Goal: Task Accomplishment & Management: Use online tool/utility

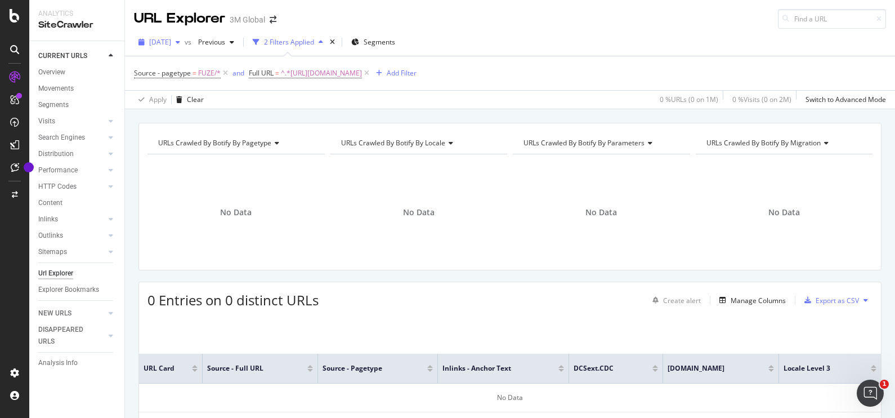
click at [180, 43] on icon "button" at bounding box center [178, 42] width 5 height 7
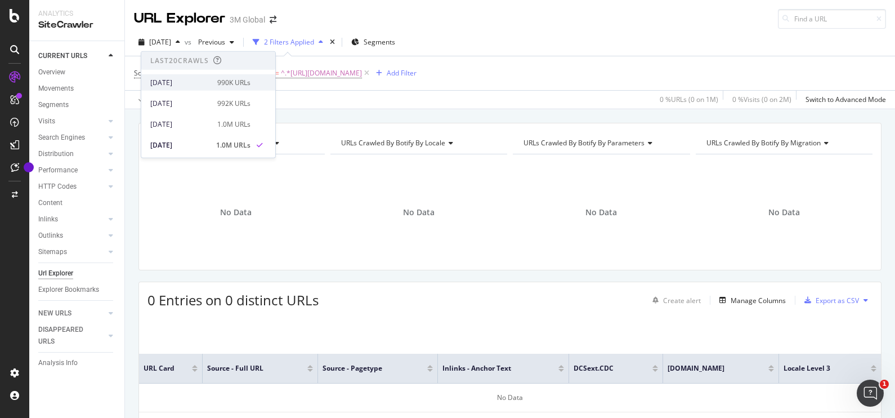
click at [217, 82] on div "990K URLs" at bounding box center [233, 82] width 33 height 10
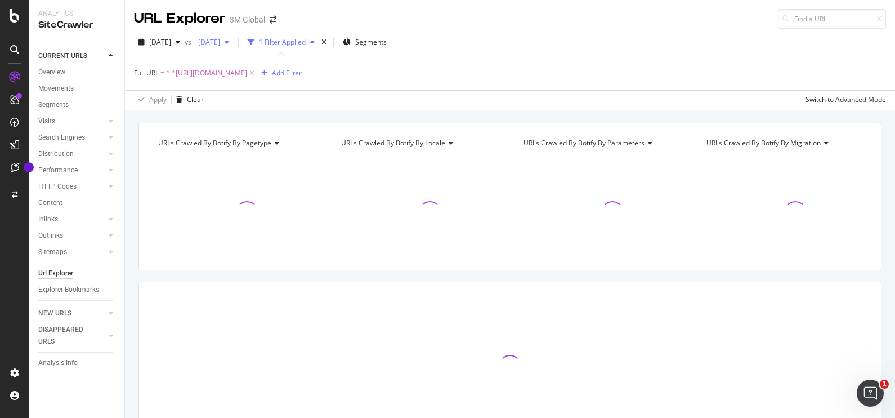
click at [234, 42] on div "button" at bounding box center [227, 42] width 14 height 7
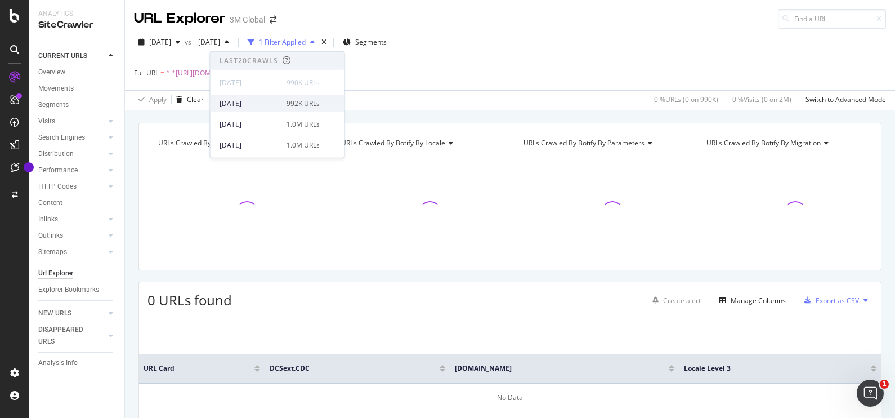
click at [286, 106] on div "992K URLs" at bounding box center [302, 103] width 33 height 10
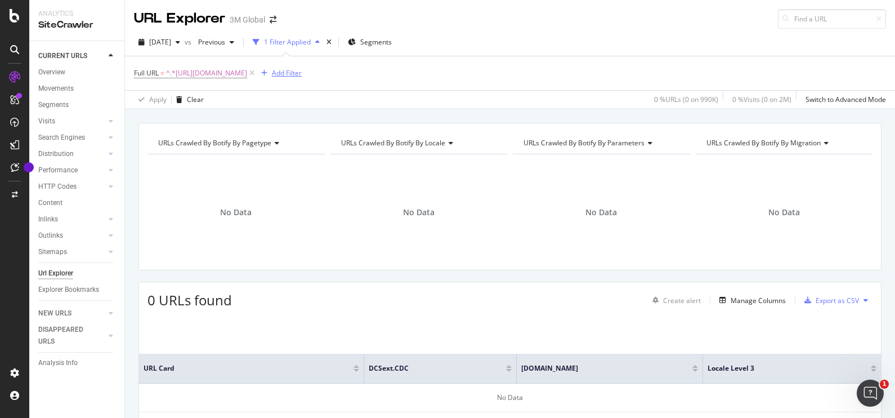
click at [302, 71] on div "Add Filter" at bounding box center [287, 73] width 30 height 10
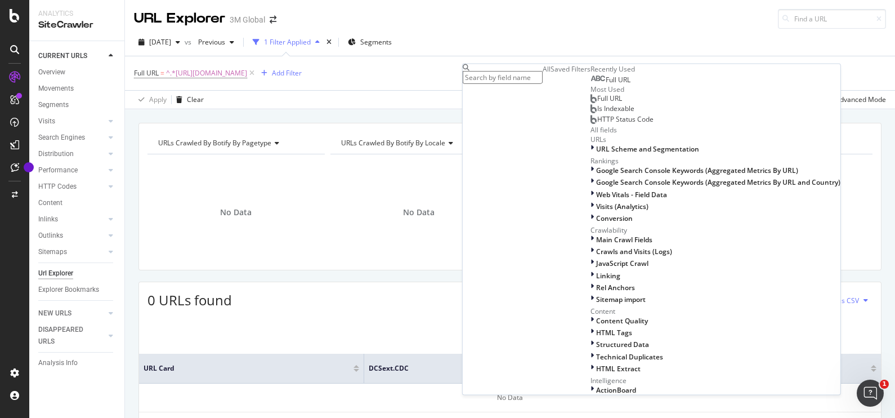
click at [550, 74] on div "Saved Filters" at bounding box center [570, 69] width 40 height 10
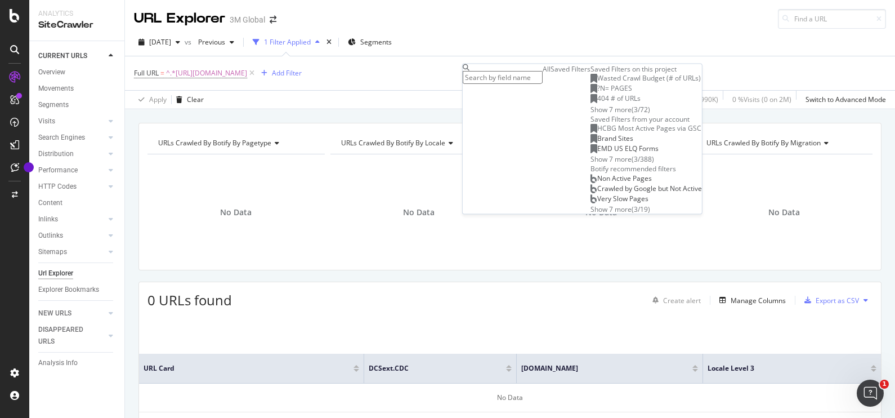
click at [542, 74] on div "All" at bounding box center [546, 69] width 8 height 10
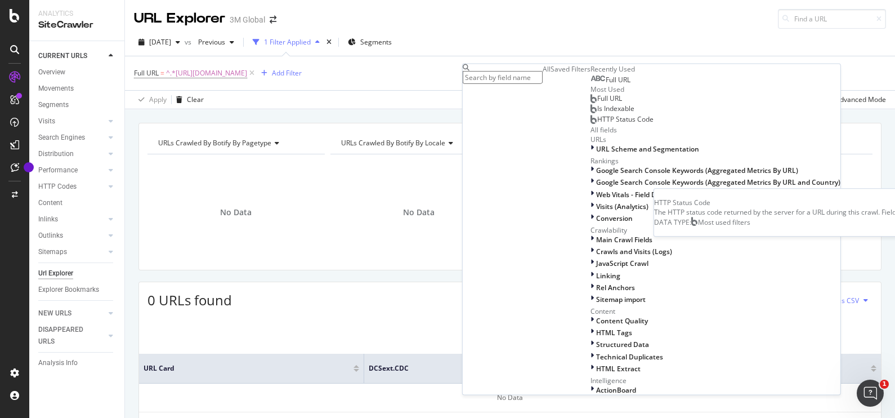
scroll to position [51, 0]
click at [590, 153] on icon at bounding box center [591, 149] width 3 height 10
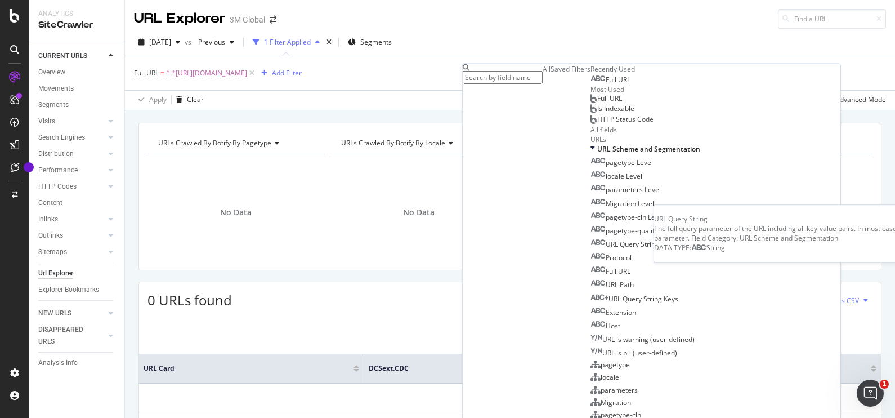
scroll to position [158, 0]
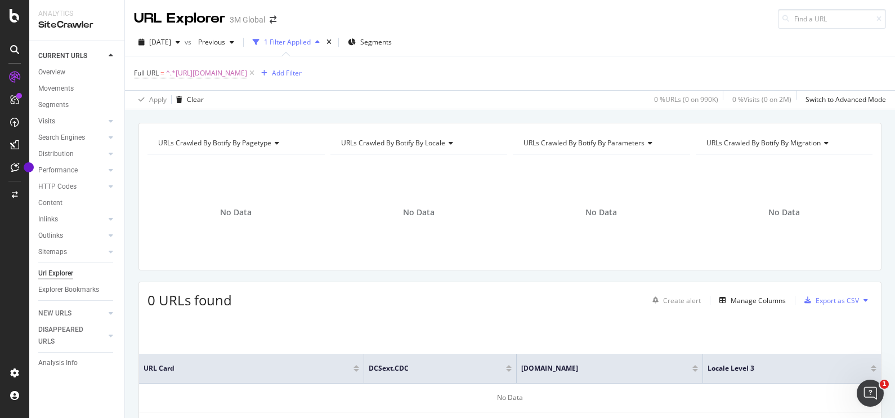
click at [764, 57] on div "Full URL = ^.*https://www.3mindia.in/3M/en_IN/types-of-braces-and-treatment-in/…" at bounding box center [510, 73] width 752 height 34
click at [302, 72] on div "Add Filter" at bounding box center [287, 73] width 30 height 10
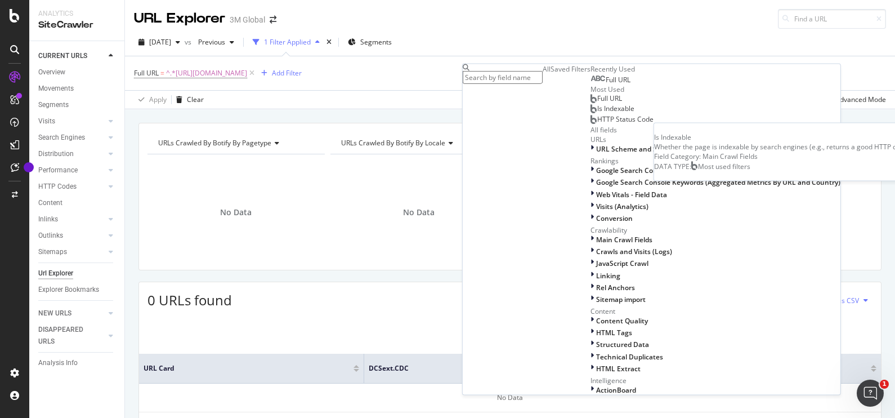
scroll to position [89, 0]
click at [590, 153] on div "URL Scheme and Segmentation" at bounding box center [715, 149] width 250 height 10
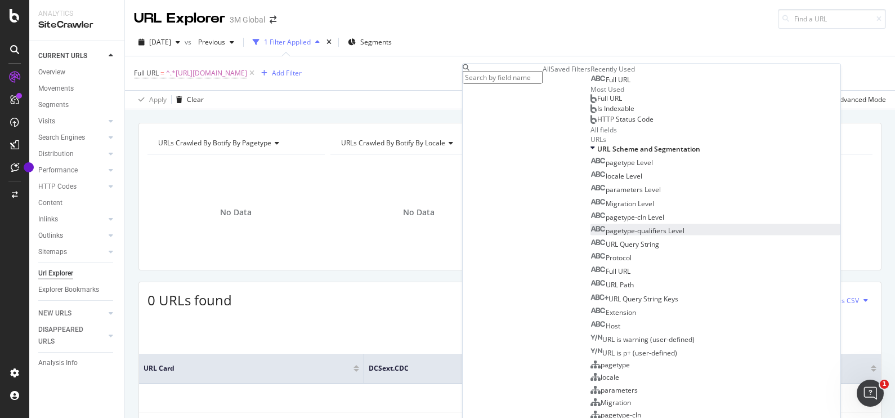
scroll to position [0, 0]
click at [517, 73] on input "text" at bounding box center [503, 77] width 80 height 13
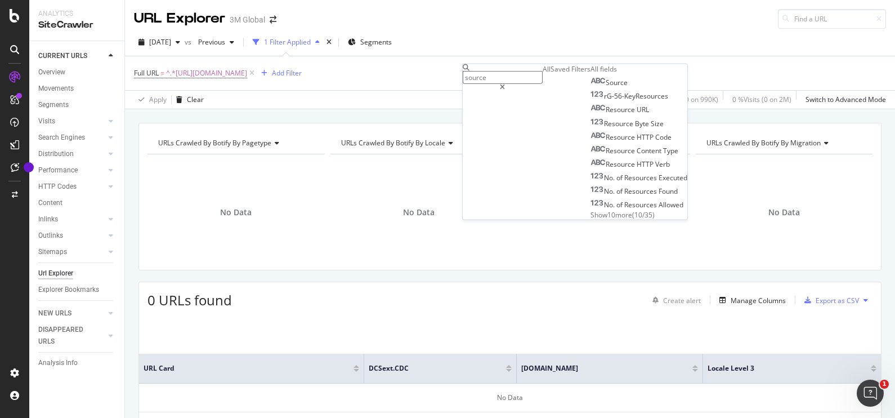
click at [590, 219] on span "Show 10 more" at bounding box center [611, 214] width 42 height 10
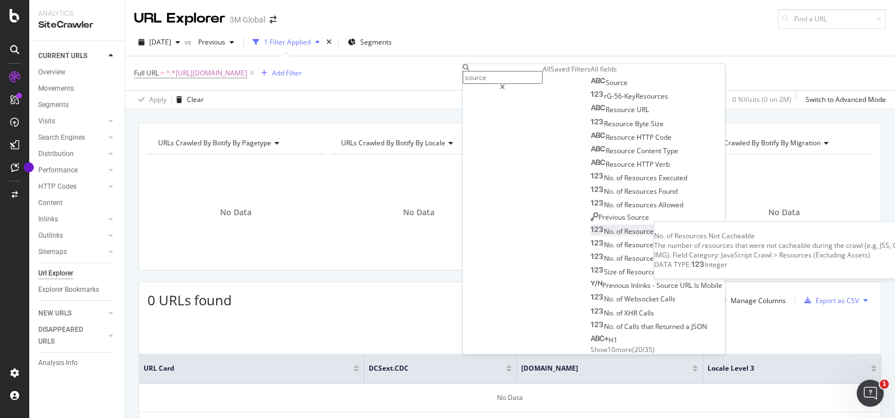
scroll to position [90, 0]
click at [590, 344] on span "Show 10 more" at bounding box center [611, 349] width 42 height 10
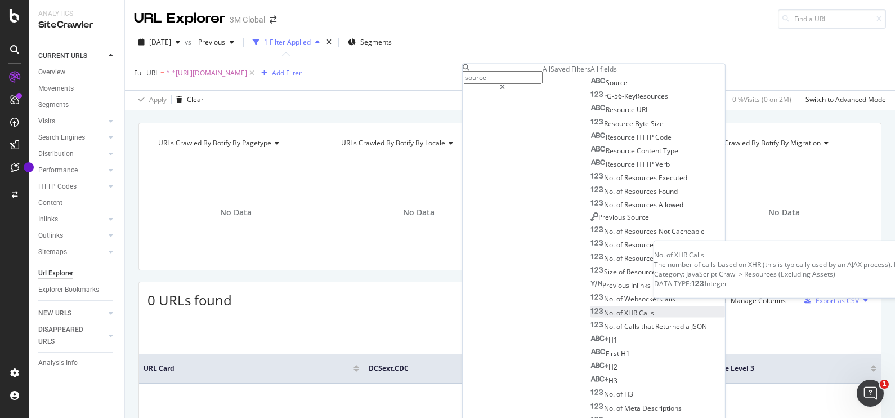
scroll to position [225, 0]
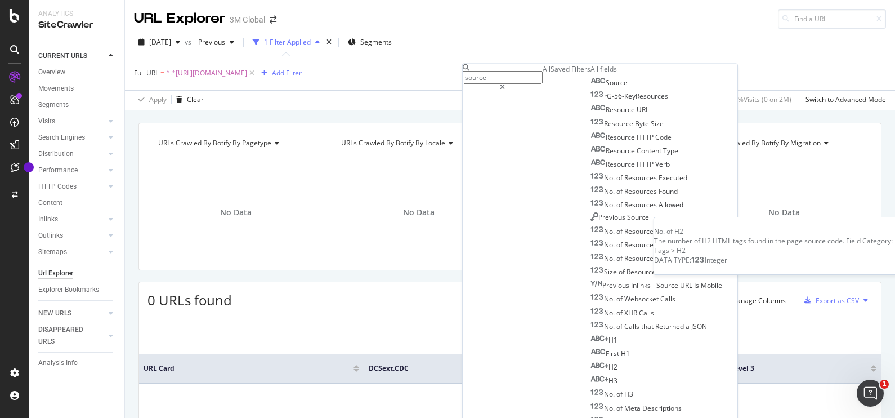
scroll to position [0, 0]
click at [518, 80] on input "source" at bounding box center [503, 77] width 80 height 13
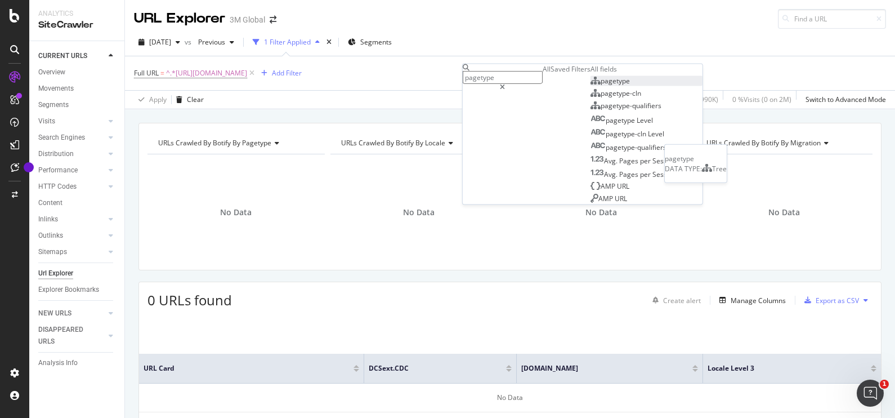
type input "pagetype"
click at [590, 86] on div "pagetype" at bounding box center [609, 81] width 39 height 10
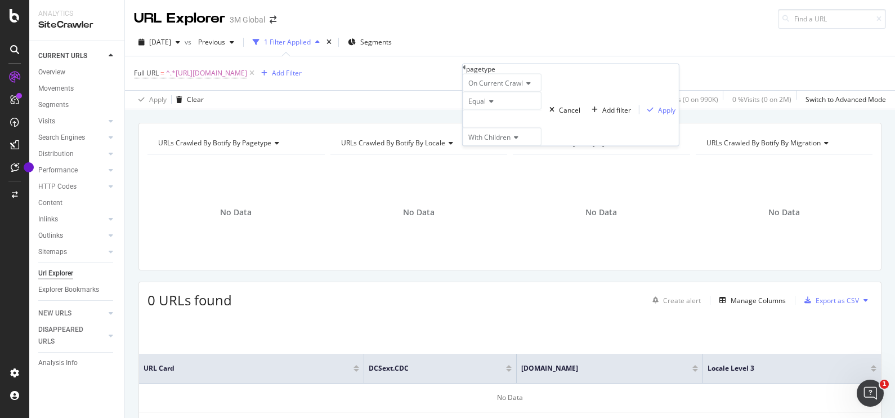
click at [531, 87] on icon at bounding box center [527, 83] width 8 height 7
click at [541, 92] on div "On Current Crawl" at bounding box center [502, 83] width 79 height 18
click at [492, 105] on icon at bounding box center [490, 101] width 8 height 7
click at [512, 128] on div at bounding box center [502, 119] width 79 height 18
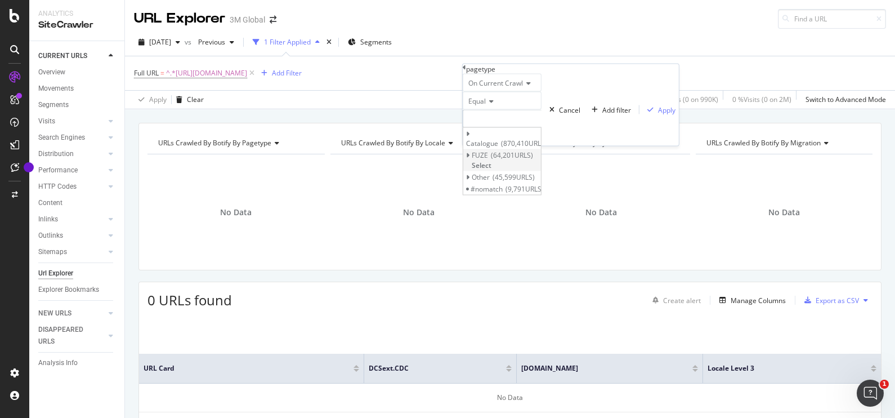
click at [501, 160] on span "64,201 URLS" at bounding box center [512, 155] width 42 height 10
click at [491, 169] on span "Select" at bounding box center [482, 165] width 20 height 10
click at [518, 141] on icon at bounding box center [514, 137] width 8 height 7
click at [658, 114] on div "Apply" at bounding box center [666, 110] width 17 height 10
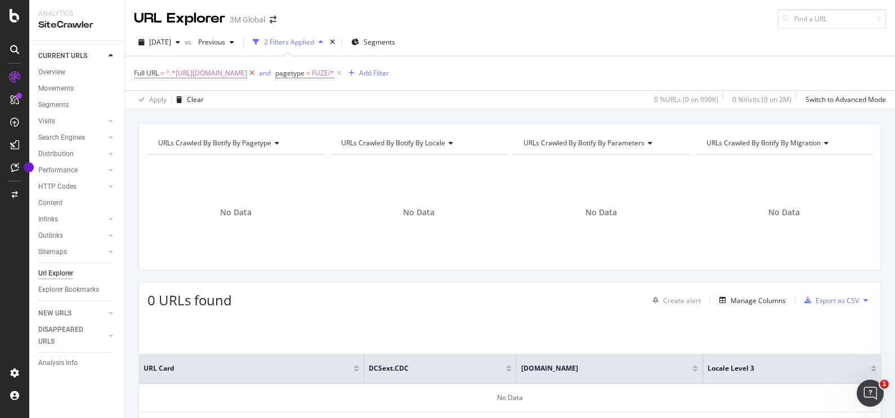
click at [257, 70] on icon at bounding box center [252, 73] width 10 height 11
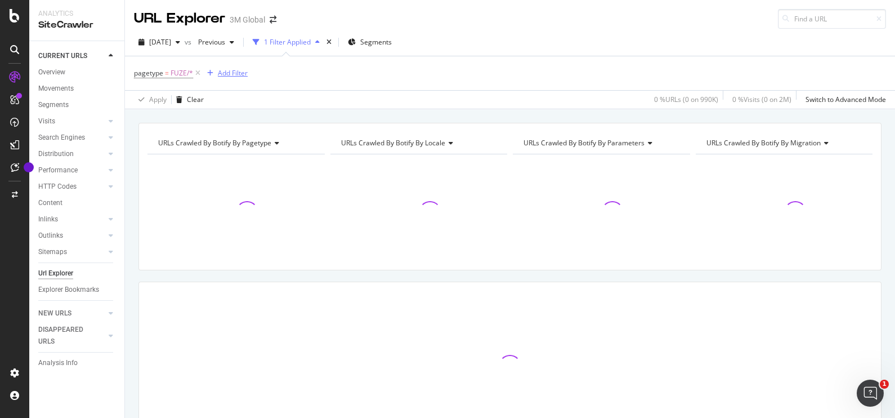
click at [232, 69] on div "Add Filter" at bounding box center [233, 73] width 30 height 10
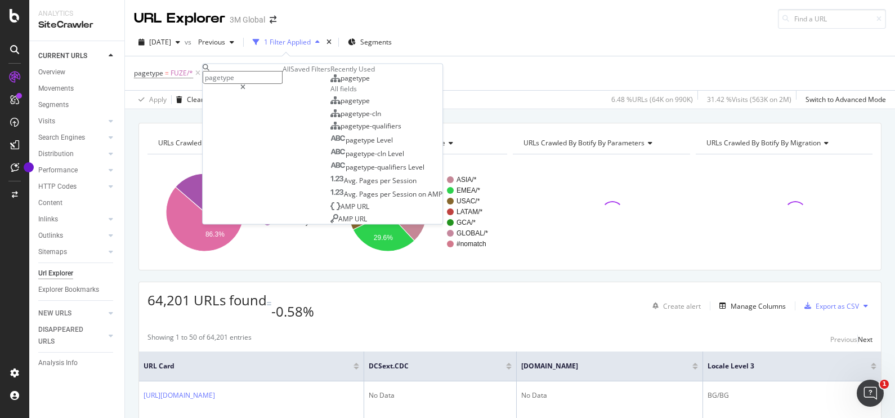
click at [245, 84] on icon at bounding box center [242, 87] width 5 height 7
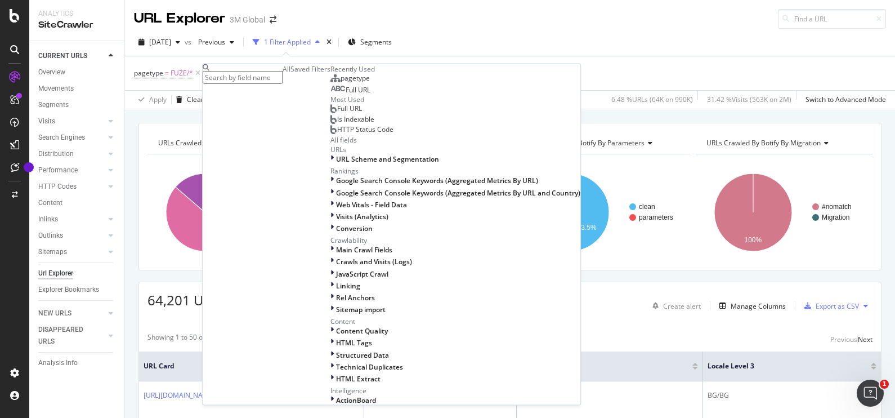
click at [346, 95] on span "Full URL" at bounding box center [358, 90] width 25 height 10
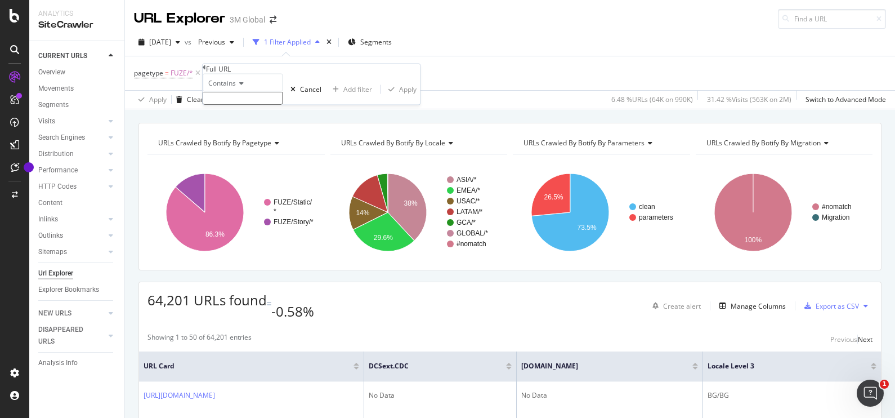
click at [270, 105] on input "text" at bounding box center [243, 98] width 80 height 13
paste input "https://www.3mindia.in/3M/en_IN/types-of-braces-and-treatment-in/contact-us/con…"
type input "https://www.3mindia.in/3M/en_IN/types-of-braces-and-treatment-in/contact-us/con…"
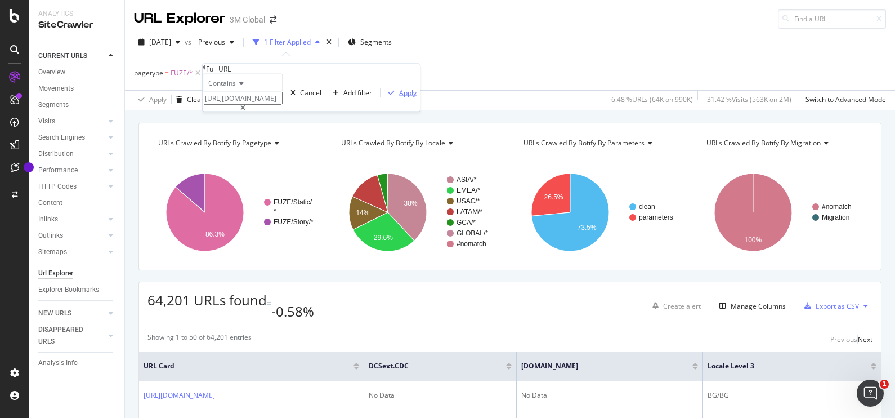
click at [399, 97] on div "Apply" at bounding box center [407, 93] width 17 height 10
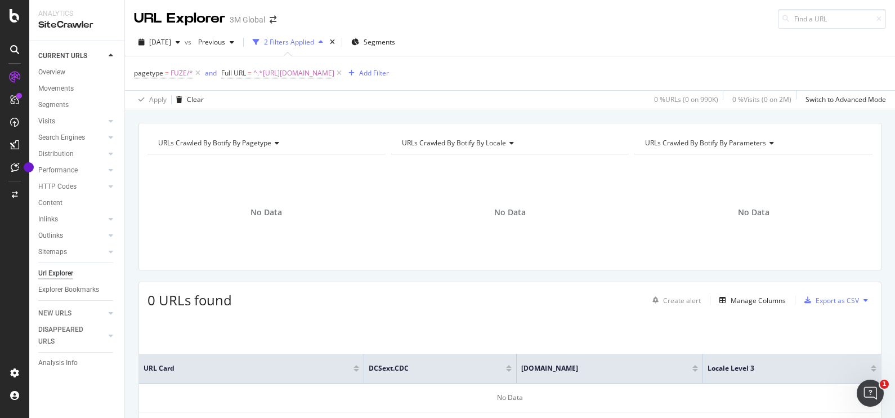
click at [502, 15] on div "URL Explorer 3M Global" at bounding box center [510, 14] width 770 height 29
click at [334, 74] on span "^.*https://www.3mindia.in/3M/en_IN/types-of-braces-and-treatment-in/contact-us/…" at bounding box center [293, 73] width 81 height 16
click at [302, 102] on input "https://www.3mindia.in/3M/en_IN/types-of-braces-and-treatment-in/contact-us/con…" at bounding box center [262, 95] width 80 height 13
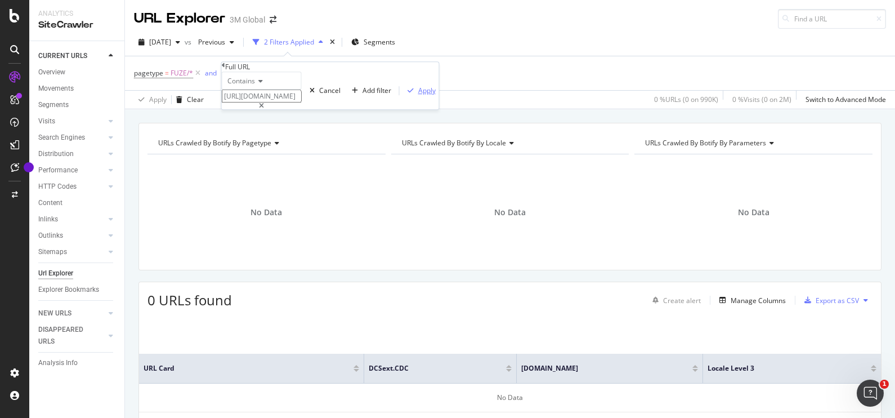
type input "https://www.3mindia.in/3M/en_IN/types-of-braces-and-treatment-in/"
click at [418, 95] on div "Apply" at bounding box center [426, 91] width 17 height 10
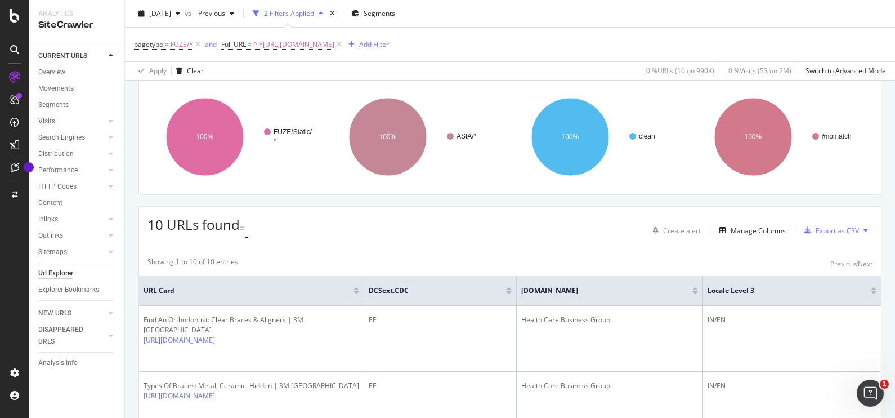
scroll to position [74, 0]
click at [863, 228] on icon at bounding box center [865, 231] width 5 height 7
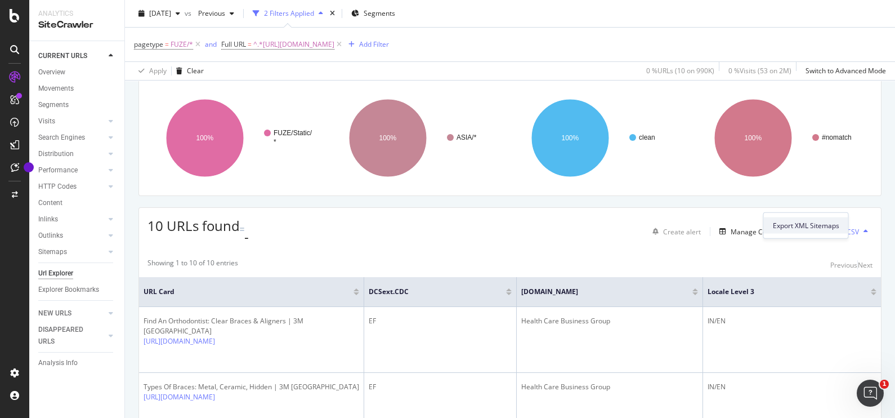
click at [817, 225] on span "Export XML Sitemaps" at bounding box center [806, 225] width 66 height 10
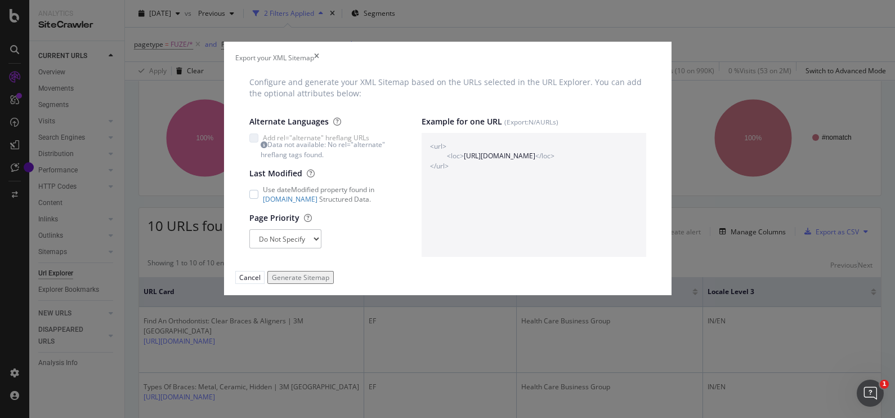
click at [329, 282] on div "Generate Sitemap" at bounding box center [300, 277] width 57 height 10
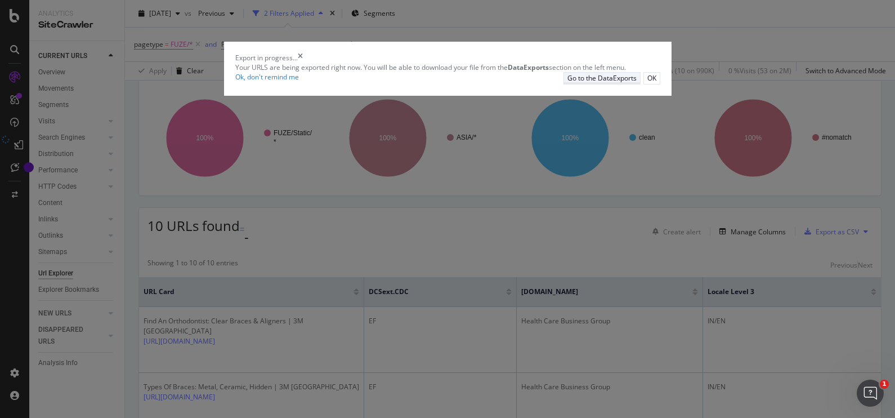
click at [573, 83] on div "Go to the DataExports" at bounding box center [601, 78] width 69 height 10
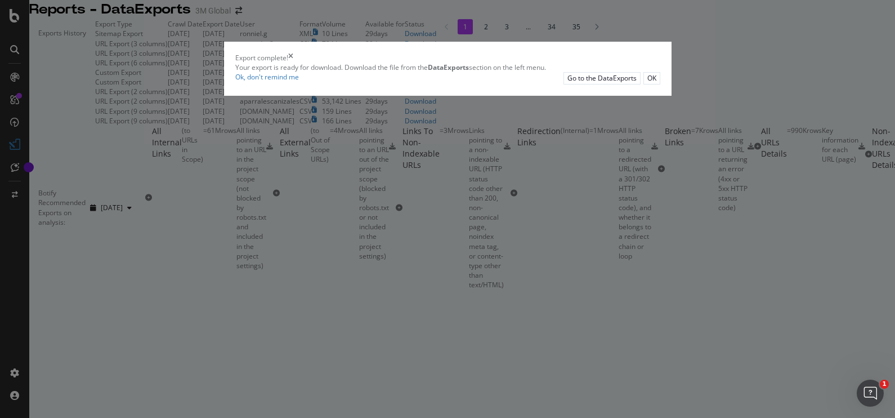
click at [293, 62] on icon "times" at bounding box center [290, 58] width 5 height 10
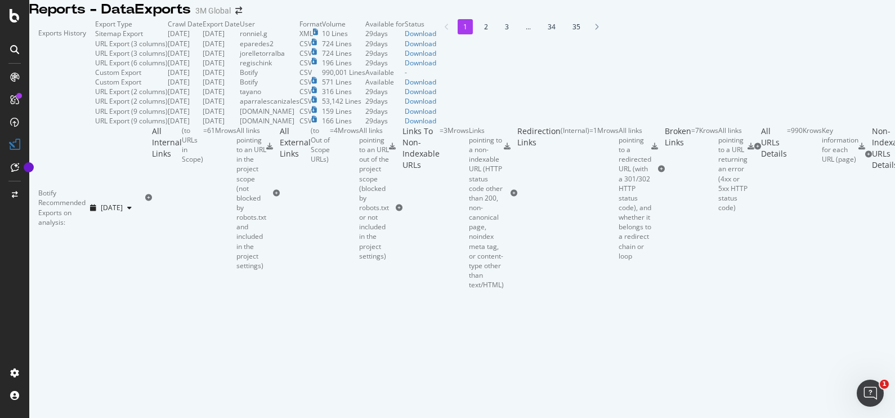
scroll to position [29, 0]
click at [478, 34] on li "2" at bounding box center [485, 26] width 15 height 15
click at [436, 34] on div "1 2 3 ... 34 35" at bounding box center [518, 26] width 165 height 15
click at [499, 34] on li "3" at bounding box center [506, 26] width 15 height 15
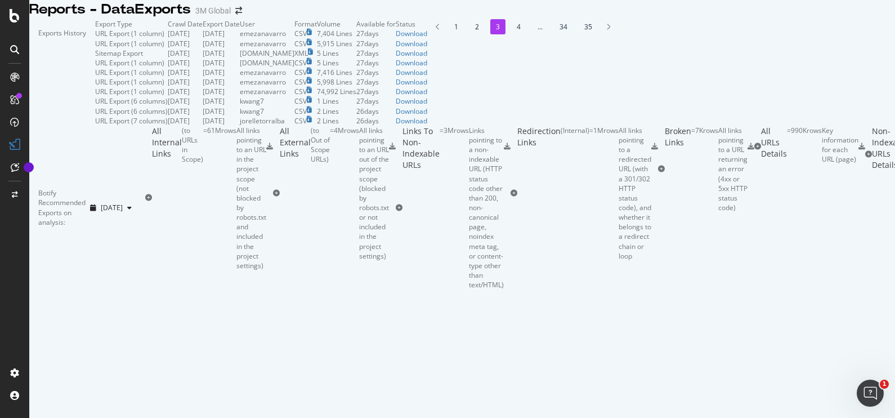
click at [511, 34] on li "4" at bounding box center [518, 26] width 15 height 15
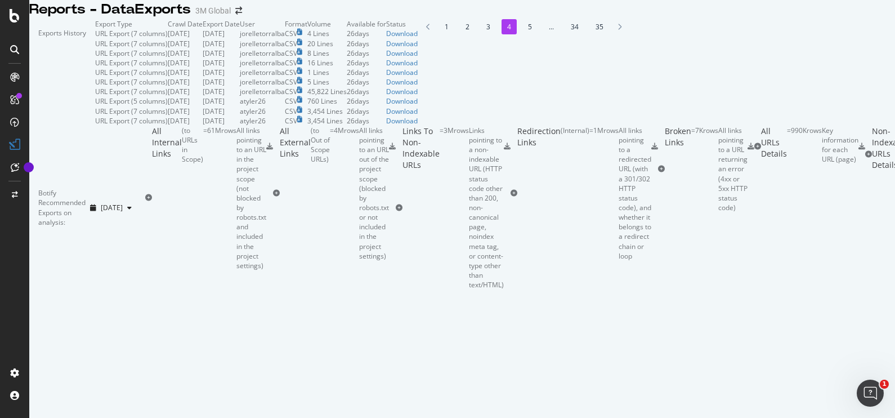
click at [522, 34] on li "5" at bounding box center [529, 26] width 15 height 15
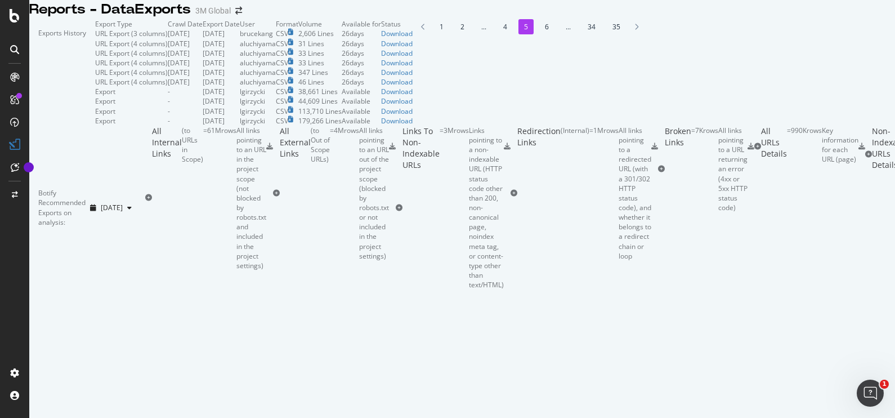
click at [539, 34] on li "6" at bounding box center [546, 26] width 15 height 15
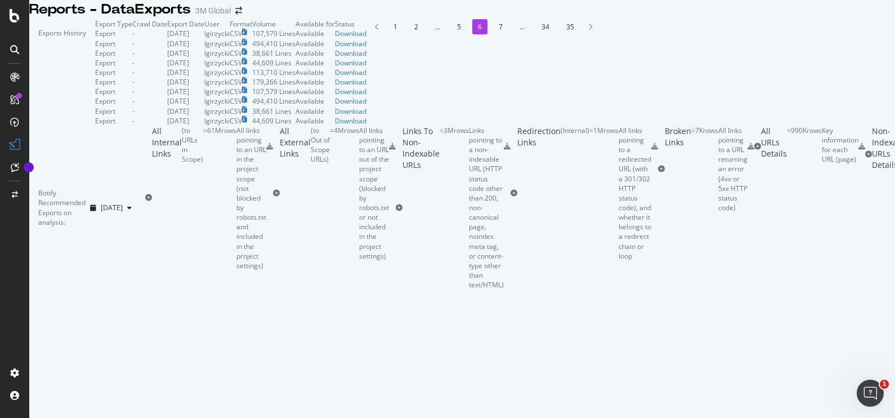
click at [493, 34] on li "7" at bounding box center [500, 26] width 15 height 15
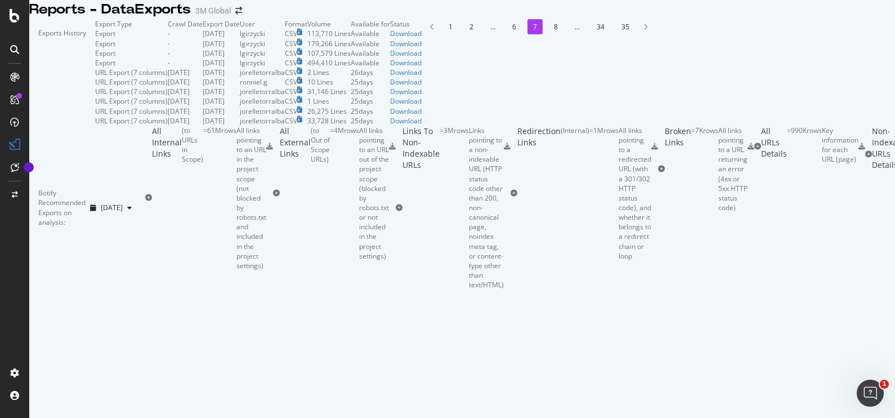
click at [443, 34] on li "1" at bounding box center [450, 26] width 15 height 15
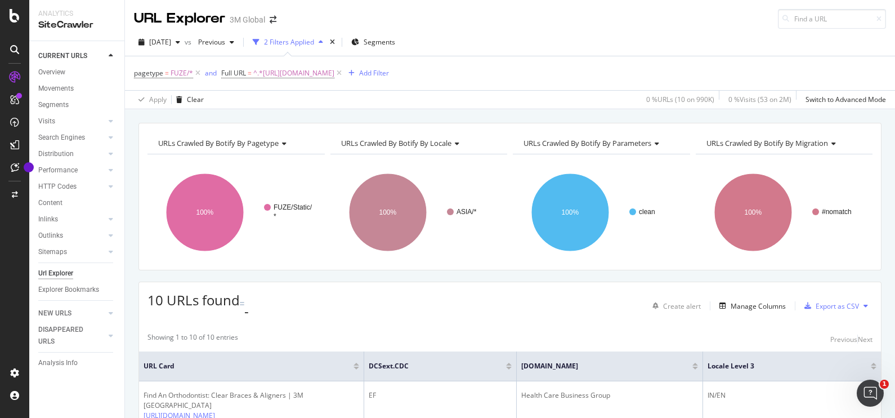
click at [197, 20] on div "URL Explorer" at bounding box center [179, 18] width 91 height 19
click at [456, 19] on div "URL Explorer 3M Global" at bounding box center [510, 14] width 770 height 29
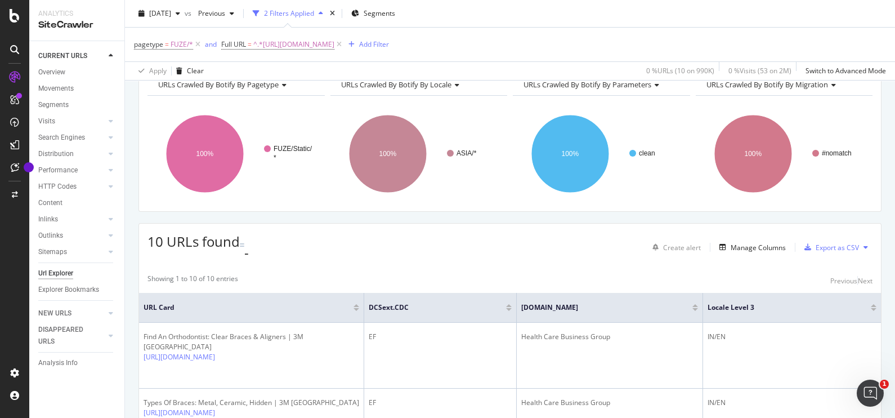
scroll to position [60, 0]
click at [863, 243] on icon at bounding box center [865, 246] width 5 height 7
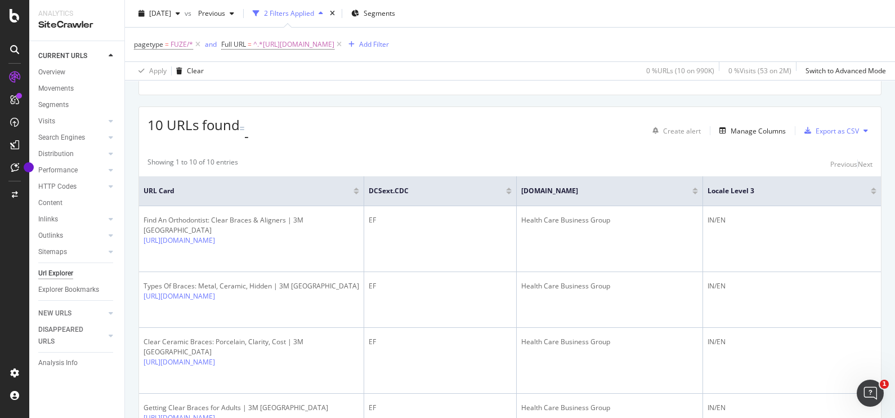
scroll to position [183, 0]
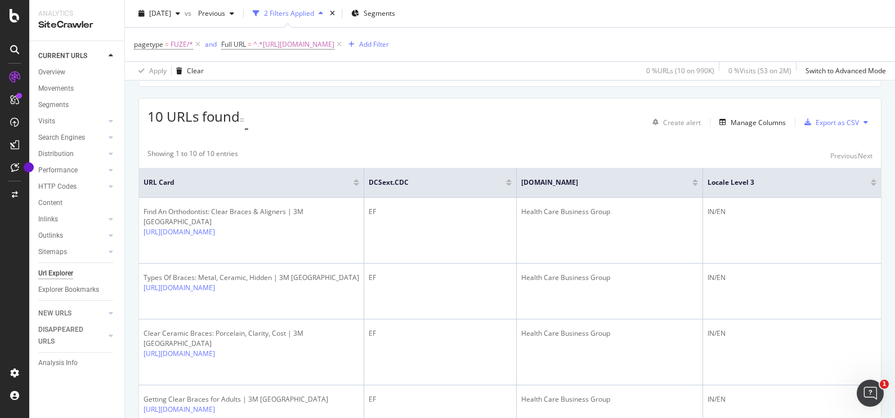
click at [863, 119] on icon at bounding box center [865, 122] width 5 height 7
click at [503, 104] on div "10 URLs found - Create alert Manage Columns Export as CSV" at bounding box center [510, 117] width 742 height 39
click at [65, 275] on div "Url Explorer" at bounding box center [55, 273] width 35 height 12
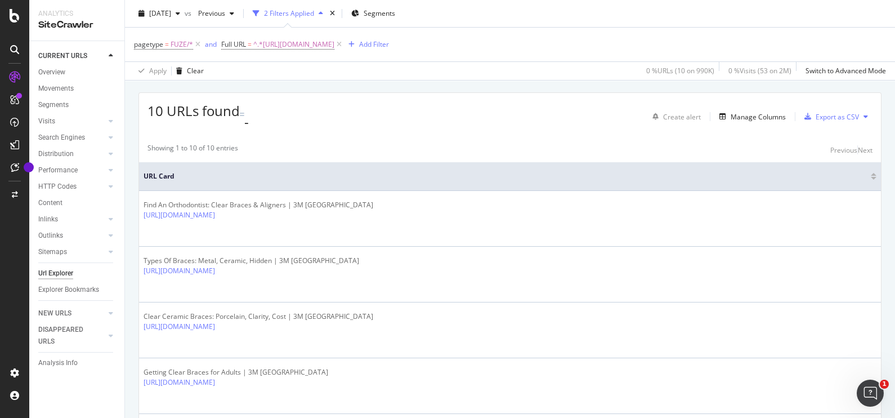
scroll to position [190, 0]
click at [863, 113] on icon at bounding box center [865, 116] width 5 height 7
click at [511, 115] on div "10 URLs found - Create alert Manage Columns Export as CSV" at bounding box center [510, 111] width 742 height 39
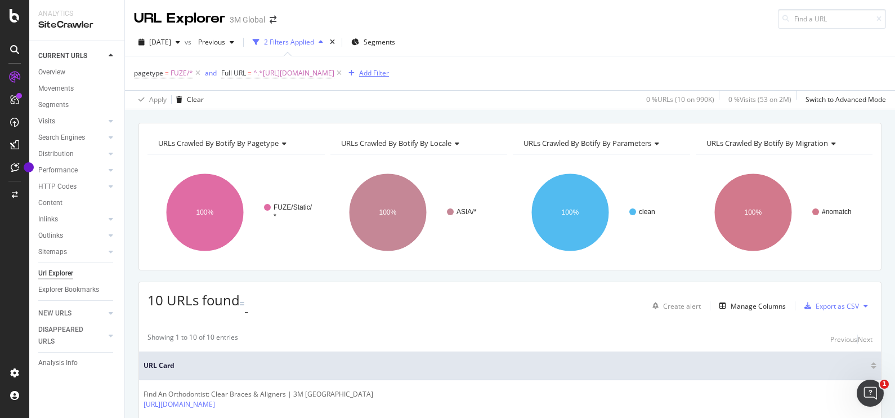
click at [389, 73] on div "Add Filter" at bounding box center [374, 73] width 30 height 10
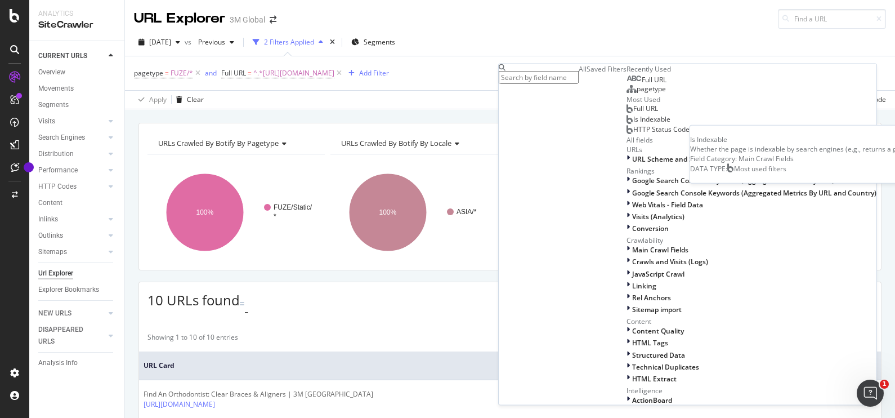
scroll to position [100, 0]
click at [626, 164] on icon at bounding box center [627, 159] width 3 height 10
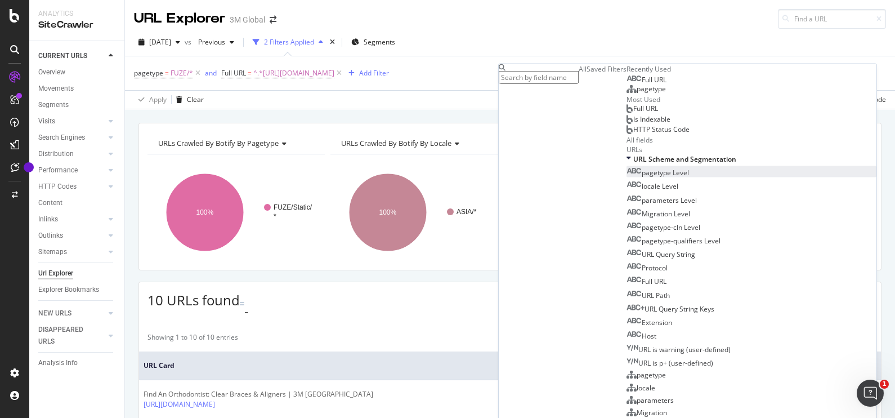
scroll to position [658, 0]
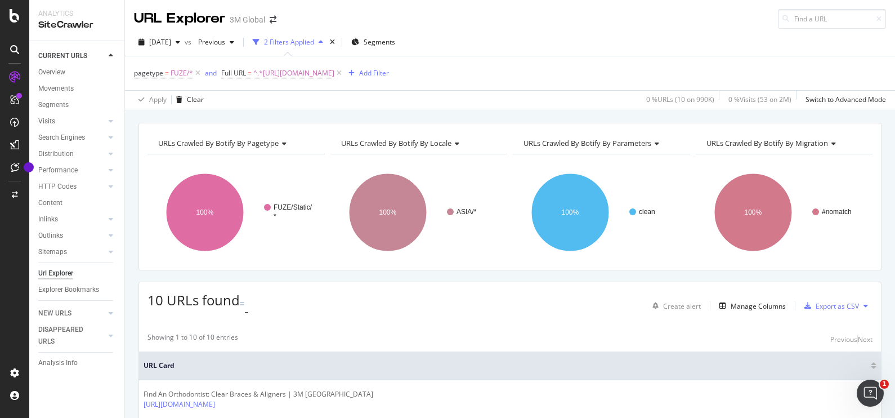
click at [389, 68] on div "Add Filter" at bounding box center [374, 73] width 30 height 10
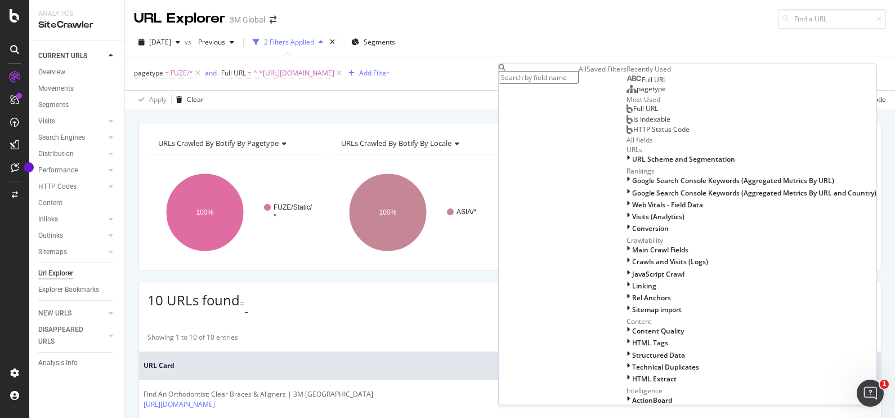
click at [528, 82] on input "text" at bounding box center [539, 77] width 80 height 13
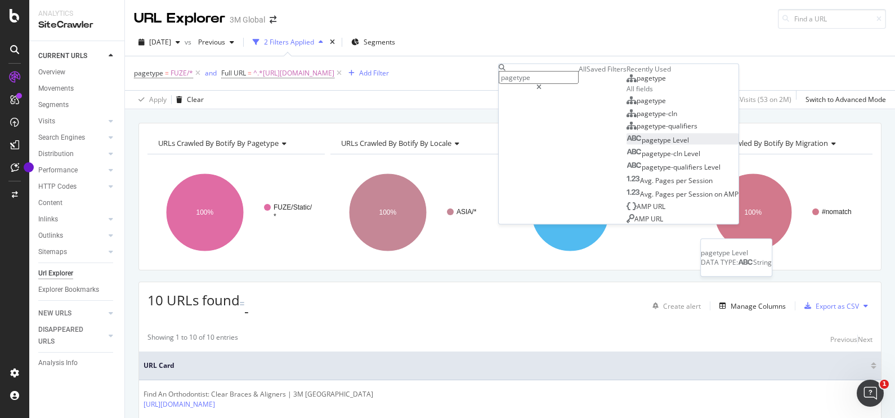
type input "pagetype"
click at [626, 144] on div "pagetype Level" at bounding box center [657, 139] width 62 height 10
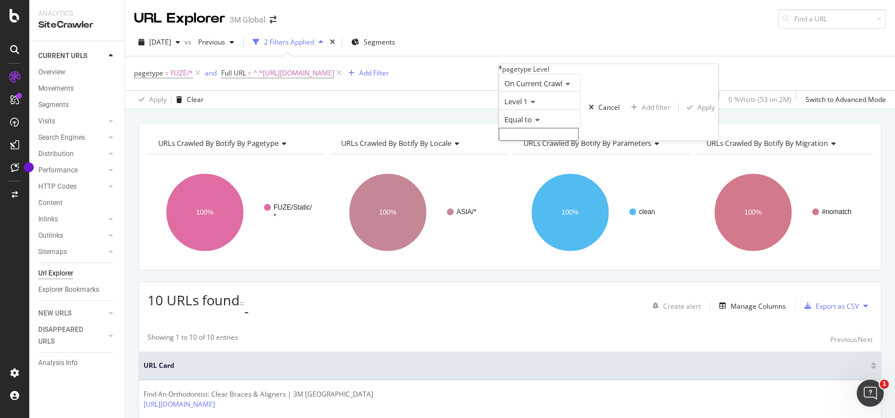
click at [570, 87] on icon at bounding box center [566, 83] width 8 height 7
click at [581, 92] on div "On Current Crawl" at bounding box center [540, 83] width 82 height 18
click at [535, 105] on icon at bounding box center [531, 101] width 8 height 7
click at [581, 110] on div "Level 1" at bounding box center [540, 101] width 82 height 18
click at [540, 123] on icon at bounding box center [536, 119] width 8 height 7
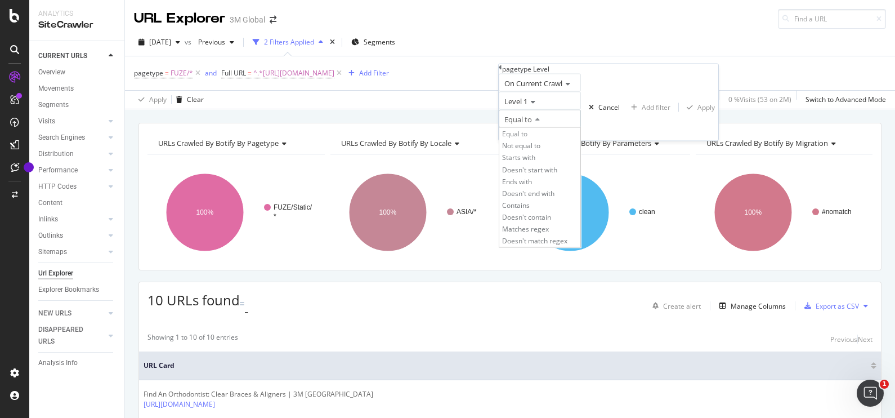
click at [575, 128] on div "Equal to" at bounding box center [540, 119] width 82 height 18
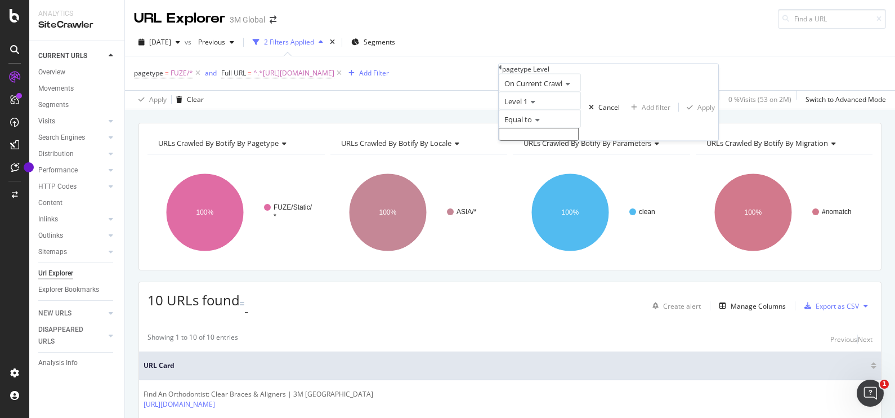
click at [541, 141] on input "text" at bounding box center [539, 134] width 80 height 13
click at [519, 163] on span "FUZE" at bounding box center [519, 159] width 35 height 10
type input "FUZE"
click at [697, 115] on div "Apply" at bounding box center [705, 111] width 17 height 10
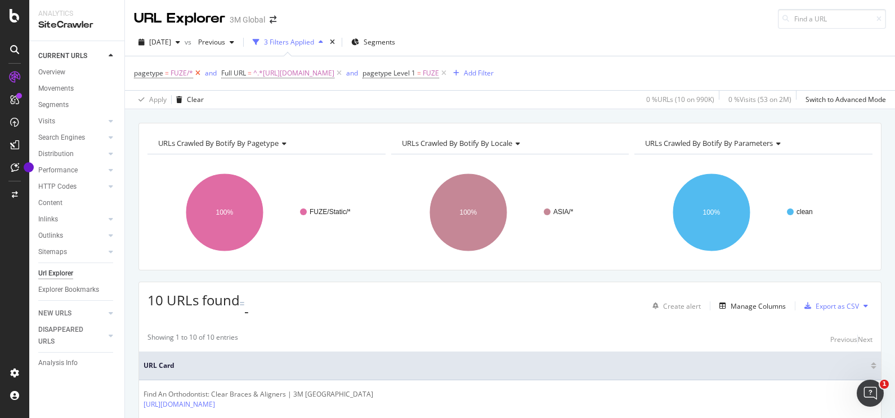
click at [196, 74] on icon at bounding box center [198, 73] width 10 height 11
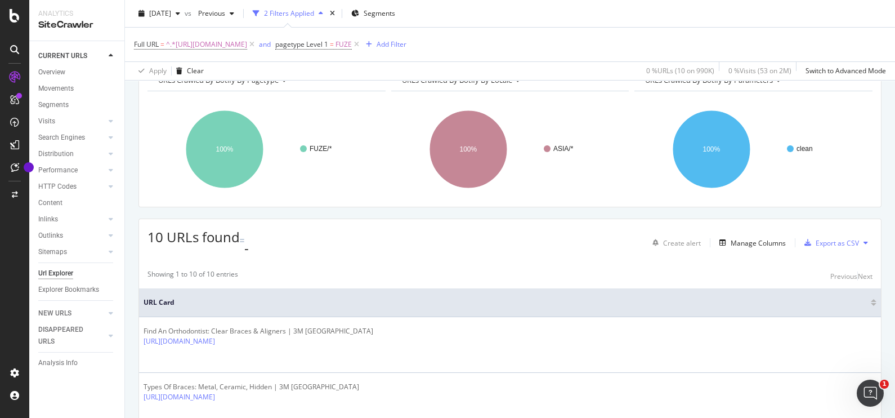
scroll to position [56, 0]
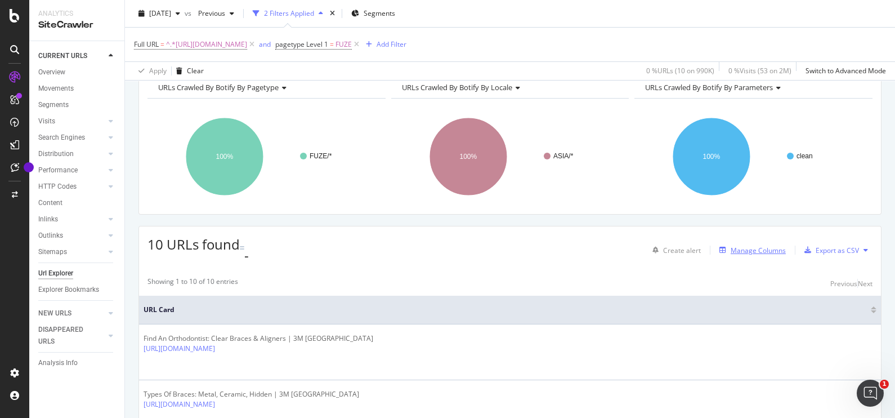
click at [743, 245] on div "Manage Columns" at bounding box center [757, 250] width 55 height 10
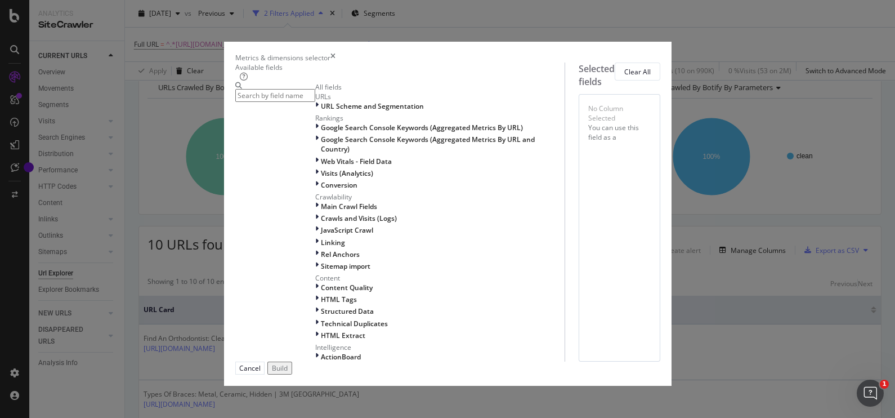
click at [335, 53] on icon "times" at bounding box center [332, 58] width 5 height 10
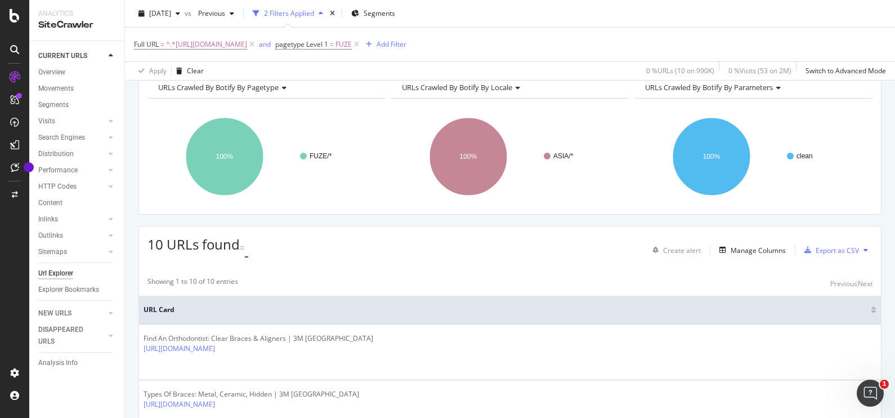
click at [863, 246] on icon at bounding box center [865, 249] width 5 height 7
click at [564, 243] on div "10 URLs found - Create alert Manage Columns Export as CSV" at bounding box center [510, 245] width 742 height 39
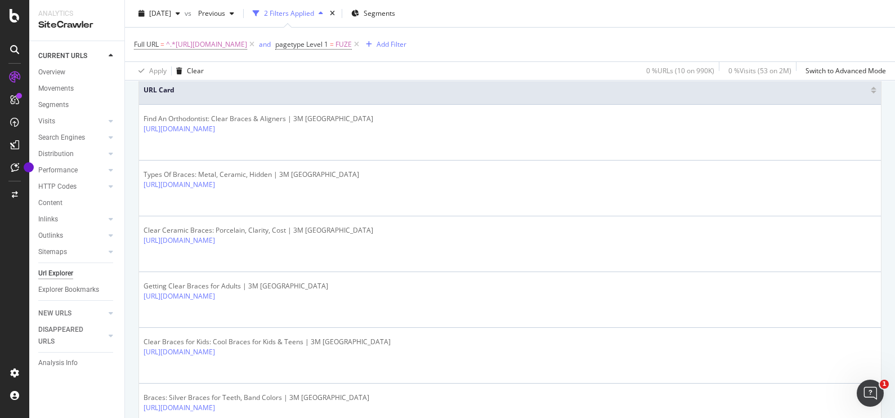
scroll to position [0, 0]
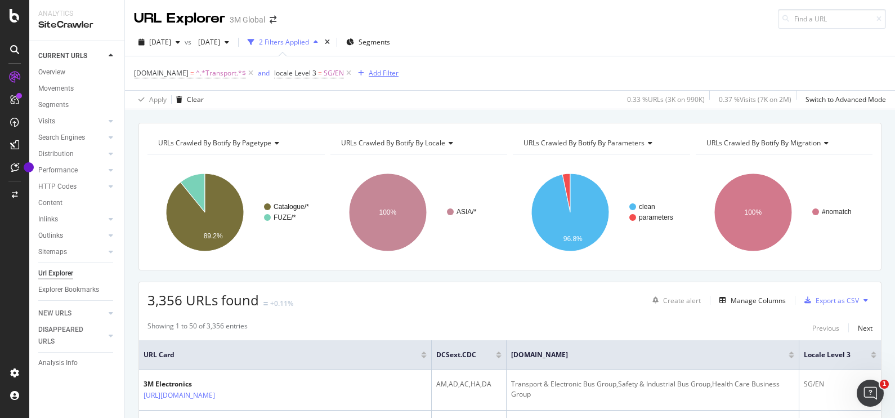
click at [383, 71] on div "Add Filter" at bounding box center [384, 73] width 30 height 10
click at [577, 79] on div "DCSext.Business = ^.*Transport.*$ and locale Level 3 = SG/EN Add Filter" at bounding box center [510, 73] width 752 height 34
click at [231, 74] on span "^.*Transport.*$" at bounding box center [221, 73] width 50 height 16
click at [234, 136] on input "Transport" at bounding box center [197, 137] width 106 height 18
click at [238, 110] on div "Contains" at bounding box center [206, 117] width 124 height 18
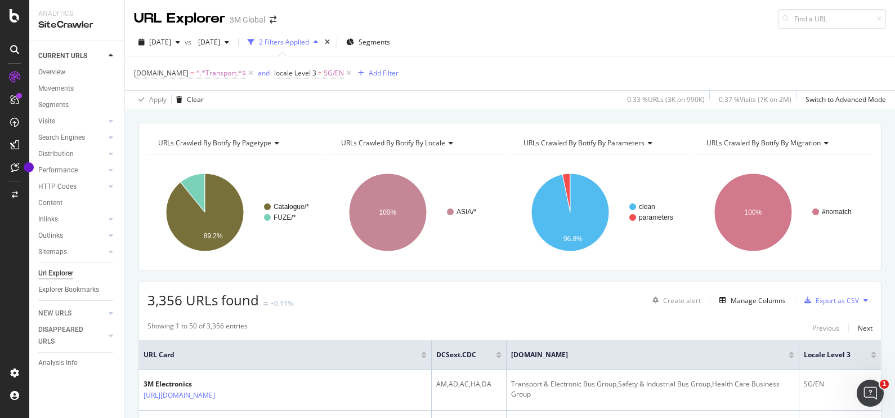
click at [286, 114] on div "URLs Crawled By Botify By pagetype Chart (by Value) Table Expand Export as CSV …" at bounding box center [510, 122] width 770 height 27
click at [375, 78] on div "Add Filter" at bounding box center [384, 73] width 30 height 10
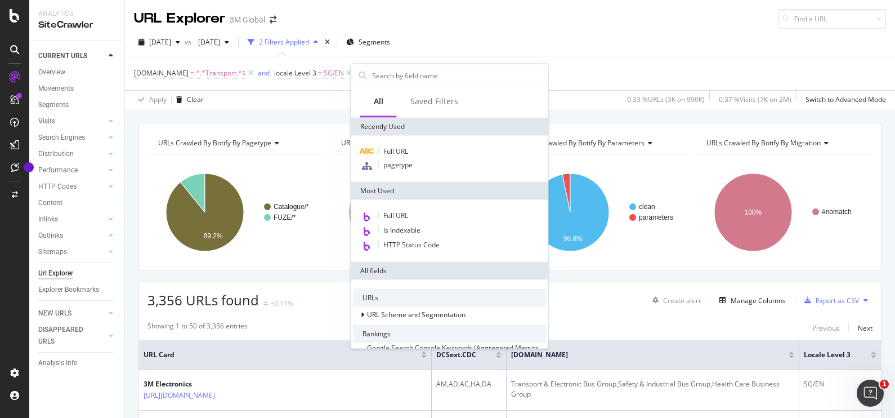
click at [585, 69] on div "DCSext.Business = ^.*Transport.*$ and locale Level 3 = SG/EN Add Filter" at bounding box center [510, 73] width 752 height 34
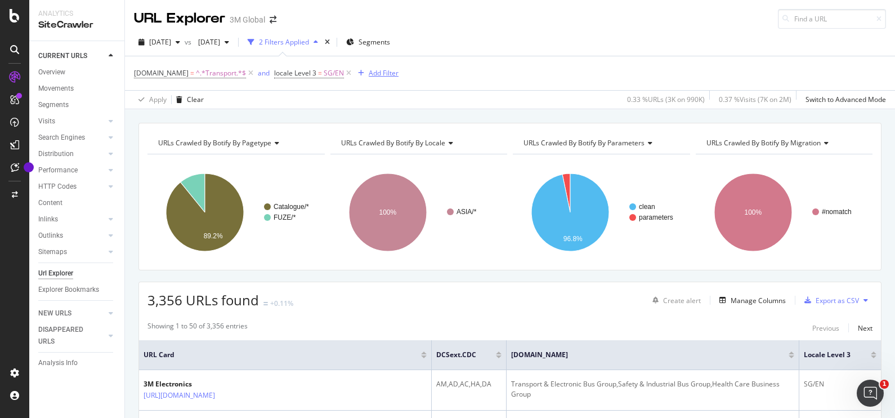
click at [371, 78] on div "Add Filter" at bounding box center [375, 73] width 45 height 12
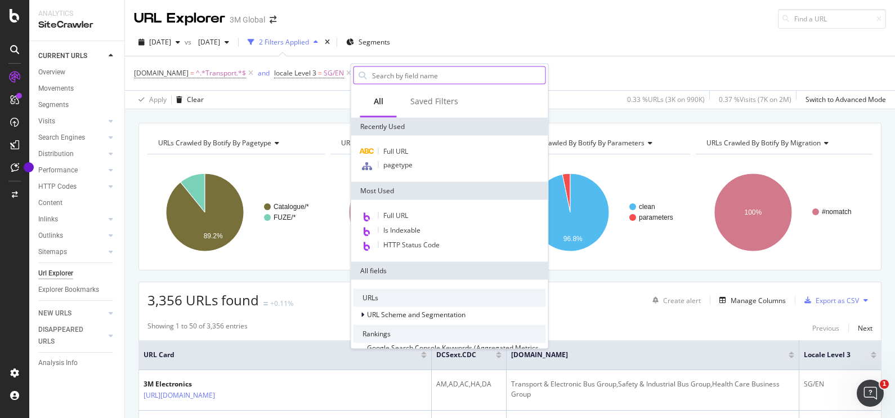
click at [420, 70] on input "text" at bounding box center [458, 75] width 174 height 17
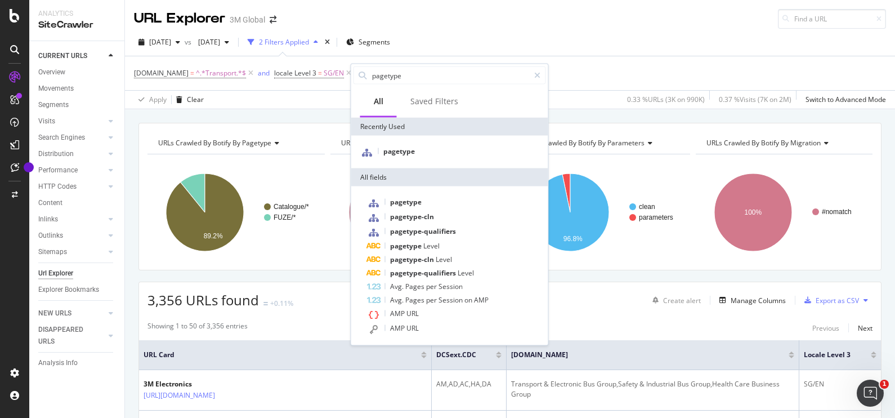
type input "pagetype"
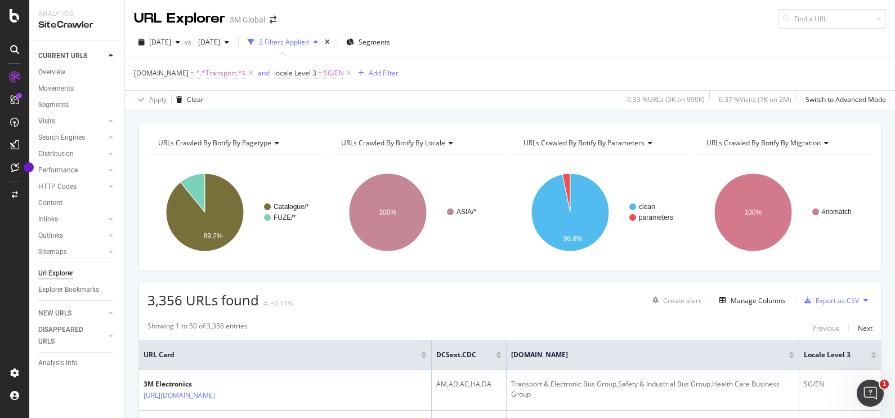
click at [599, 303] on div "3,356 URLs found +0.11% Create alert Manage Columns Export as CSV" at bounding box center [510, 296] width 742 height 28
click at [863, 301] on icon at bounding box center [865, 300] width 5 height 7
click at [445, 304] on div "3,356 URLs found +0.11% Create alert Manage Columns Export as CSV" at bounding box center [510, 296] width 742 height 28
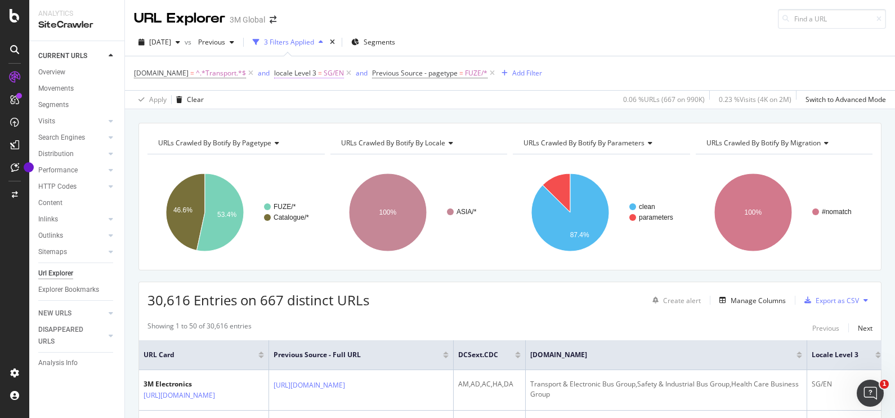
click at [324, 71] on span "SG/EN" at bounding box center [334, 73] width 20 height 16
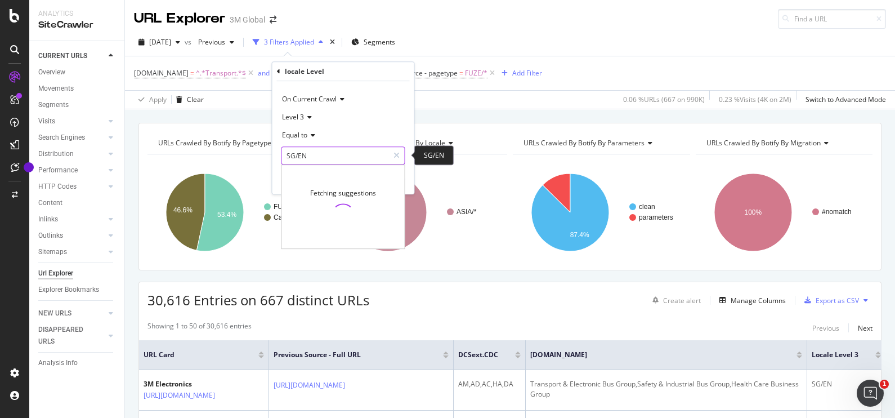
click at [344, 155] on input "SG/EN" at bounding box center [335, 155] width 106 height 18
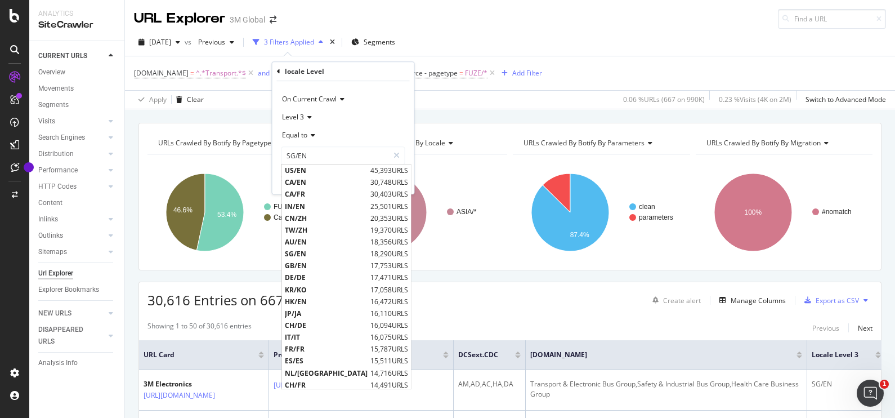
click at [236, 84] on div "DCSext.Business = ^.*Transport.*$ and locale Level 3 = SG/EN and Previous Sourc…" at bounding box center [510, 73] width 752 height 34
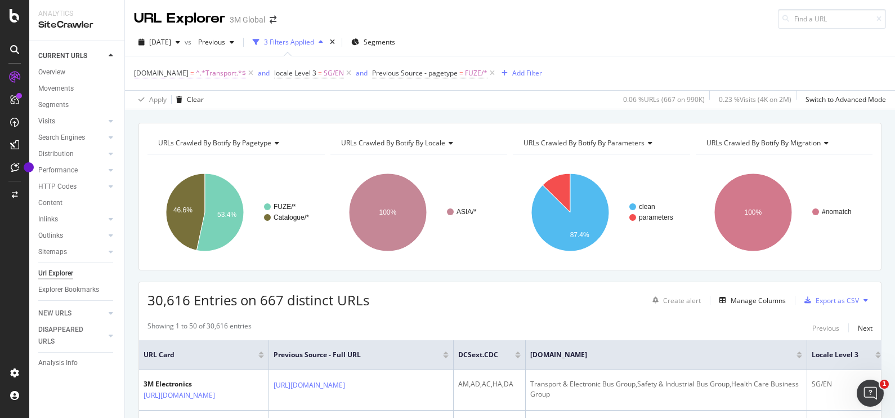
click at [228, 75] on span "^.*Transport.*$" at bounding box center [221, 73] width 50 height 16
click at [217, 136] on input "Transport" at bounding box center [197, 137] width 106 height 18
click at [321, 115] on div "URLs Crawled By Botify By pagetype Chart (by Value) Table Expand Export as CSV …" at bounding box center [510, 122] width 770 height 27
click at [333, 73] on span "SG/EN" at bounding box center [334, 73] width 20 height 16
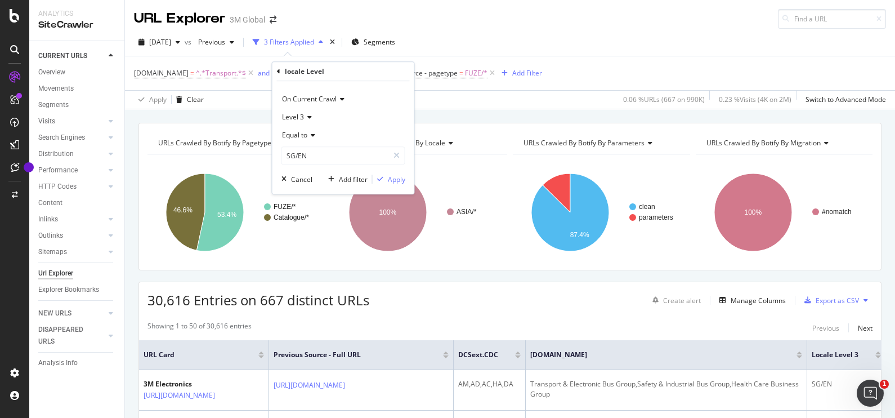
click at [308, 114] on icon at bounding box center [308, 117] width 8 height 7
click at [380, 115] on div "Level 3" at bounding box center [343, 117] width 124 height 18
click at [312, 136] on icon at bounding box center [311, 135] width 8 height 7
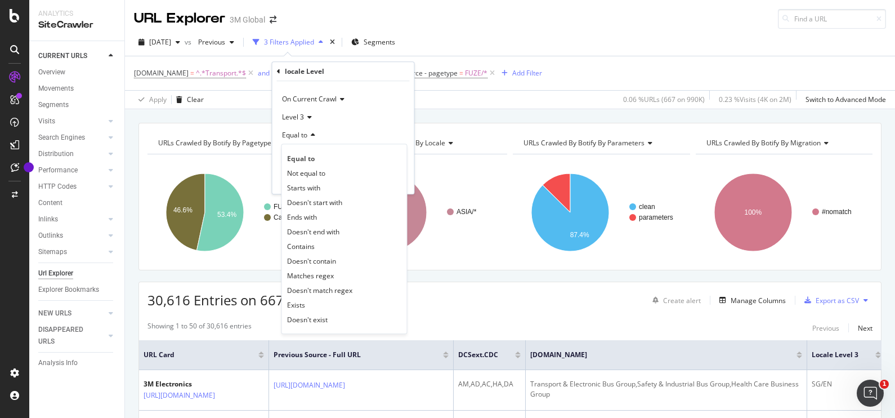
click at [385, 133] on div "Equal to" at bounding box center [343, 135] width 124 height 18
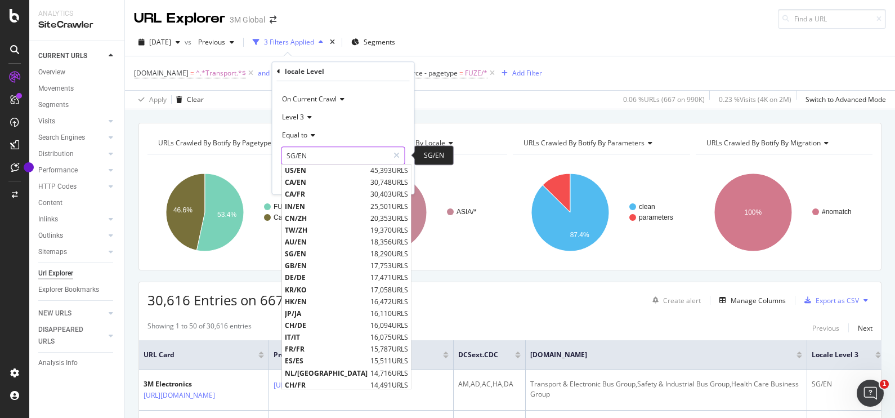
click at [344, 159] on input "SG/EN" at bounding box center [335, 155] width 106 height 18
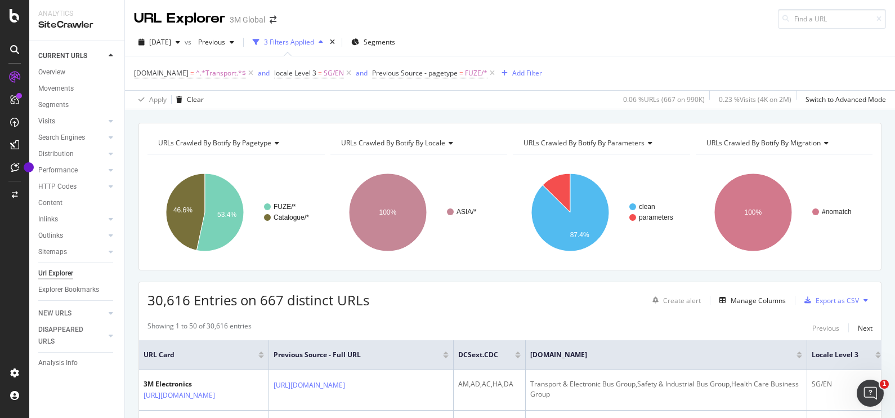
click at [482, 115] on div "URLs Crawled By Botify By pagetype Chart (by Value) Table Expand Export as CSV …" at bounding box center [510, 122] width 770 height 27
click at [225, 75] on span "^.*Transport.*$" at bounding box center [221, 73] width 50 height 16
click at [327, 102] on div "Apply Clear 0.06 % URLs ( 667 on 990K ) 0.23 % Visits ( 4K on 2M ) Switch to Ad…" at bounding box center [510, 99] width 770 height 19
click at [234, 73] on span "^.*Transport.*$" at bounding box center [221, 73] width 50 height 16
click at [589, 79] on div "DCSext.Business = ^.*Transport.*$ and locale Level 3 = SG/EN and Previous Sourc…" at bounding box center [510, 73] width 752 height 34
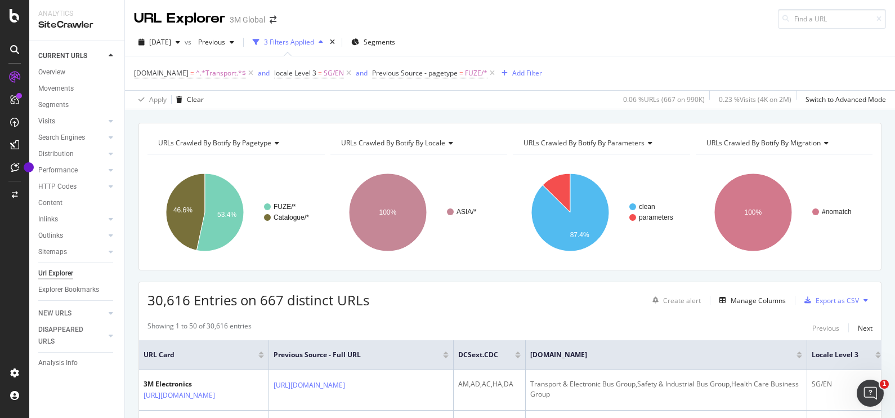
click at [863, 301] on icon at bounding box center [865, 300] width 5 height 7
click at [328, 73] on span "SG/EN" at bounding box center [334, 73] width 20 height 16
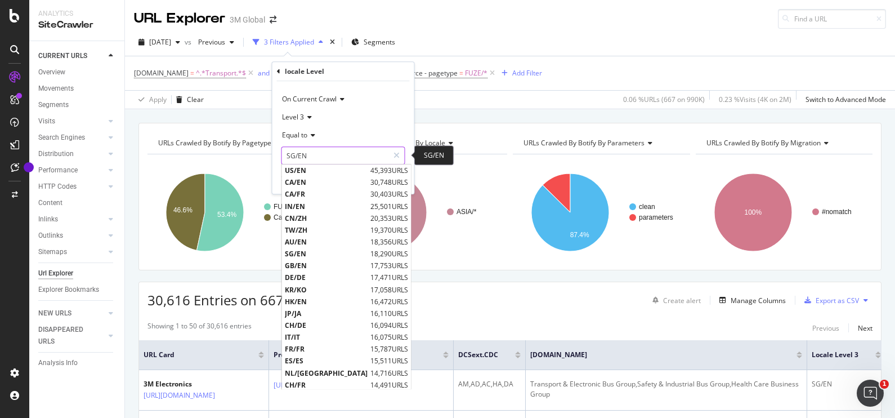
click at [338, 156] on input "SG/EN" at bounding box center [335, 155] width 106 height 18
click at [318, 204] on span "IN/EN" at bounding box center [326, 206] width 83 height 10
type input "IN/EN"
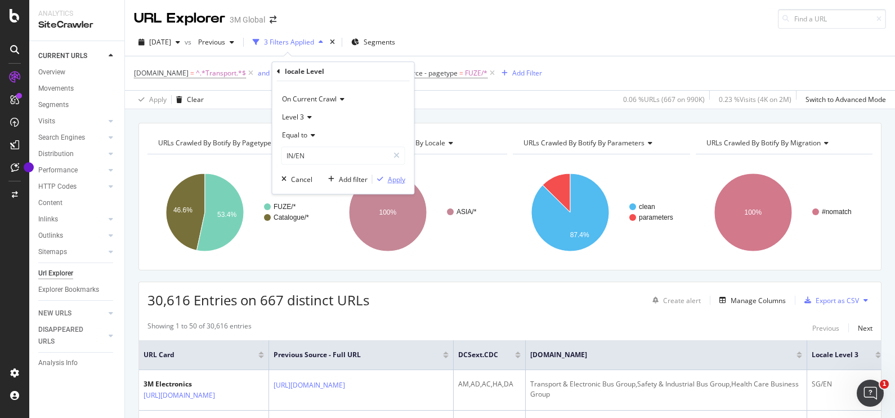
click at [384, 181] on div "button" at bounding box center [380, 179] width 15 height 7
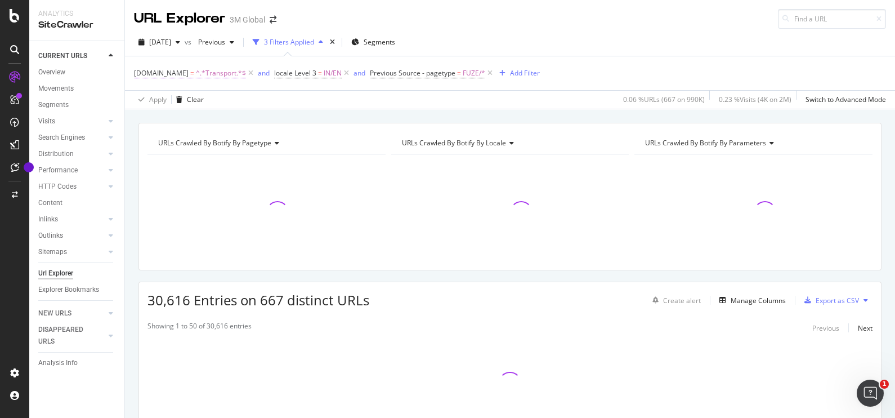
click at [237, 73] on span "^.*Transport.*$" at bounding box center [221, 73] width 50 height 16
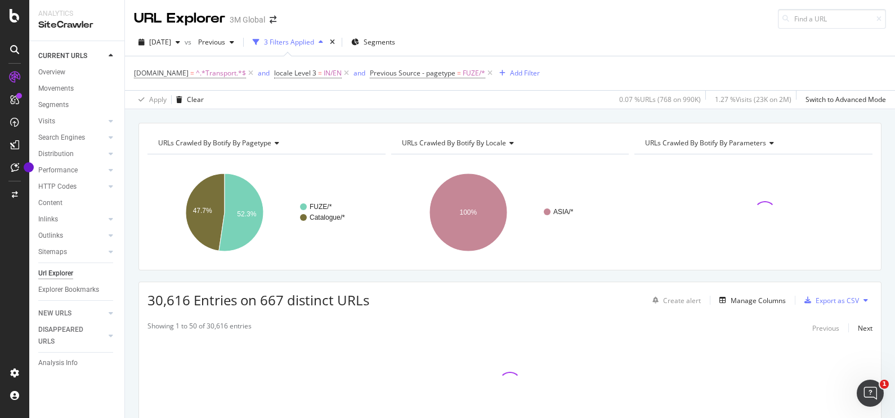
click at [351, 109] on div "URLs Crawled By Botify By pagetype Chart (by Value) Table Expand Export as CSV …" at bounding box center [510, 122] width 770 height 27
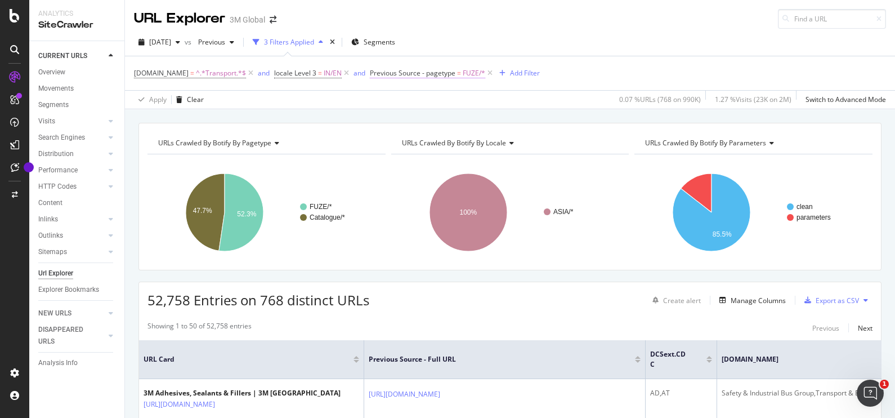
click at [468, 74] on span "FUZE/*" at bounding box center [474, 73] width 23 height 16
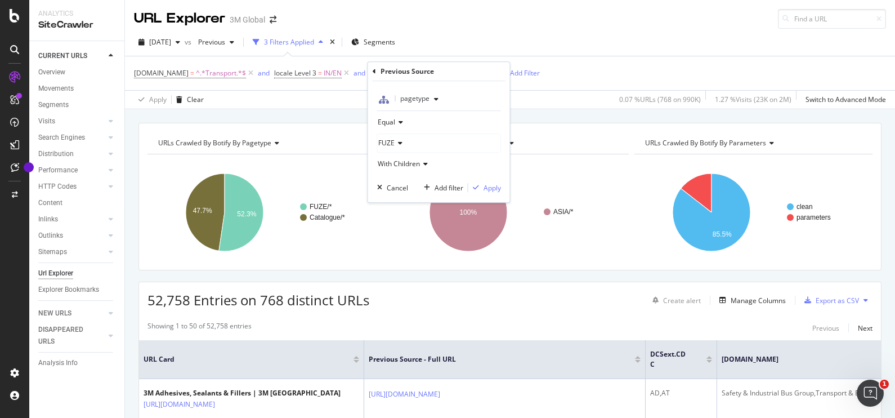
click at [425, 164] on icon at bounding box center [424, 163] width 8 height 7
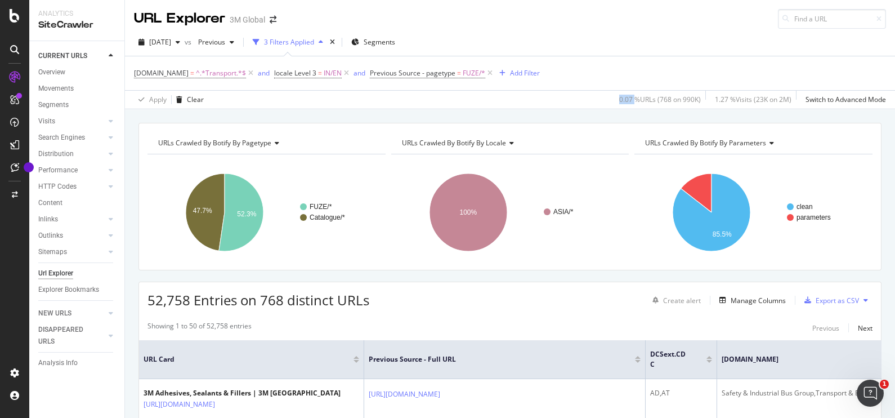
click at [542, 102] on div "Apply Clear 0.07 % URLs ( 768 on 990K ) 1.27 % Visits ( 23K on 2M ) Switch to A…" at bounding box center [510, 99] width 770 height 19
click at [231, 76] on span "^.*Transport.*$" at bounding box center [221, 73] width 50 height 16
click at [362, 97] on div "Apply Clear 0.07 % URLs ( 768 on 990K ) 1.27 % Visits ( 23K on 2M ) Switch to A…" at bounding box center [510, 99] width 770 height 19
click at [349, 107] on div "Apply Clear 0.07 % URLs ( 768 on 990K ) 1.27 % Visits ( 23K on 2M ) Switch to A…" at bounding box center [510, 99] width 770 height 19
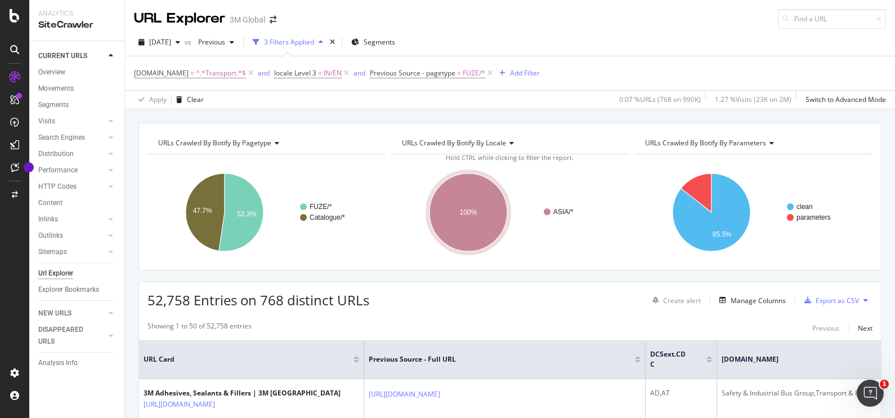
click at [215, 75] on span "^.*Transport.*$" at bounding box center [221, 73] width 50 height 16
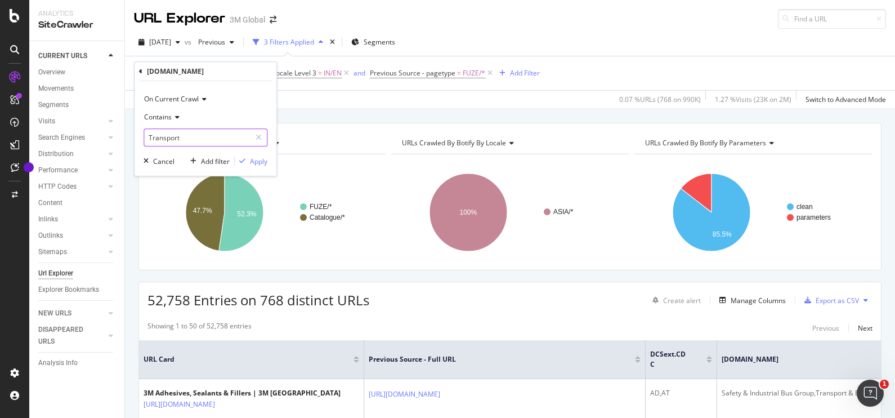
click at [208, 133] on input "Transport" at bounding box center [197, 137] width 106 height 18
click at [342, 115] on div "URLs Crawled By Botify By pagetype Chart (by Value) Table Expand Export as CSV …" at bounding box center [510, 122] width 770 height 27
click at [524, 75] on div "Add Filter" at bounding box center [525, 73] width 30 height 10
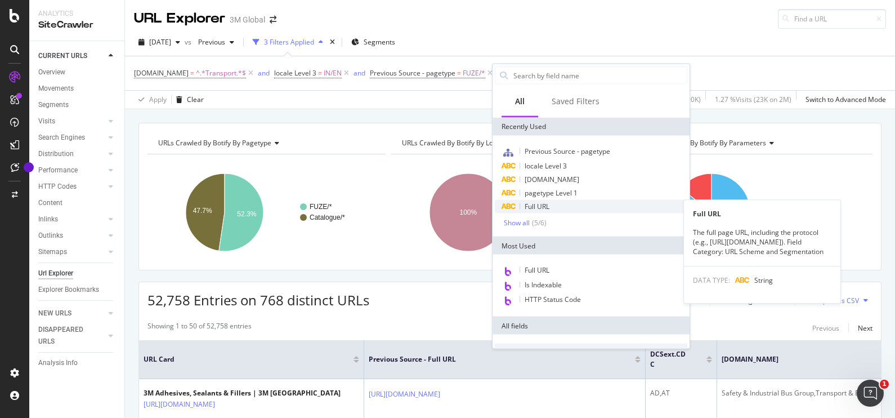
click at [551, 203] on div "Full URL" at bounding box center [591, 207] width 192 height 14
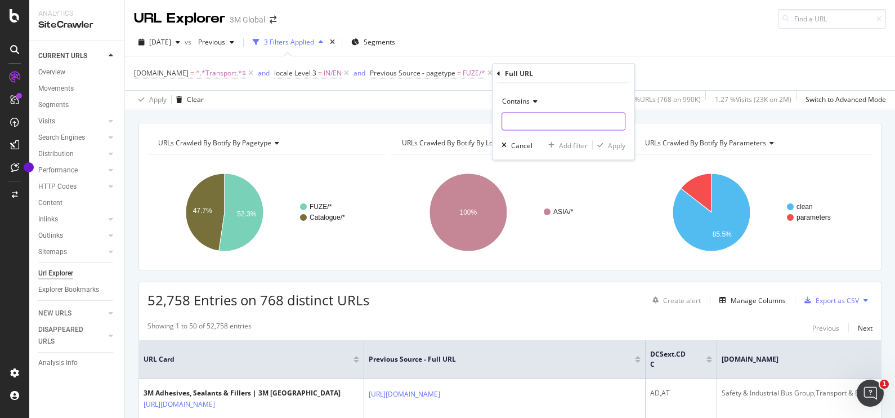
click at [508, 120] on input "text" at bounding box center [563, 122] width 123 height 18
click at [554, 120] on input "text" at bounding box center [563, 122] width 123 height 18
paste input "https://www.3mindia.in/3M/en_IN/oral-care-in/one_billion_smiles/"
type input "https://www.3mindia.in/3M/en_IN/oral-care-in/one_billion_smiles/"
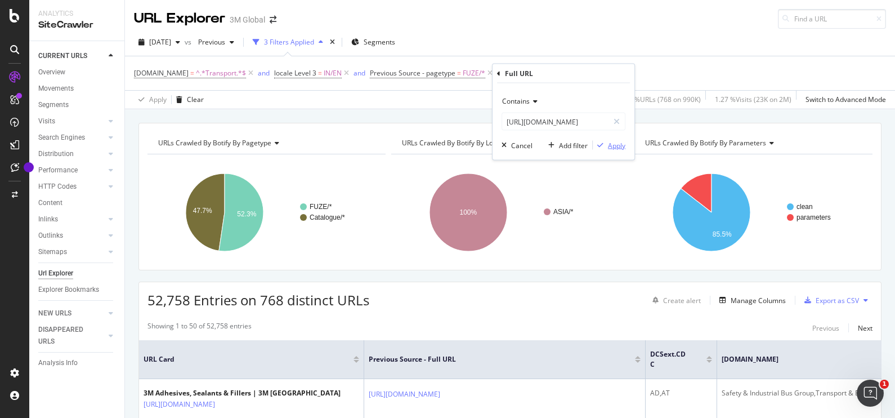
scroll to position [0, 0]
click at [611, 145] on div "Apply" at bounding box center [616, 145] width 17 height 10
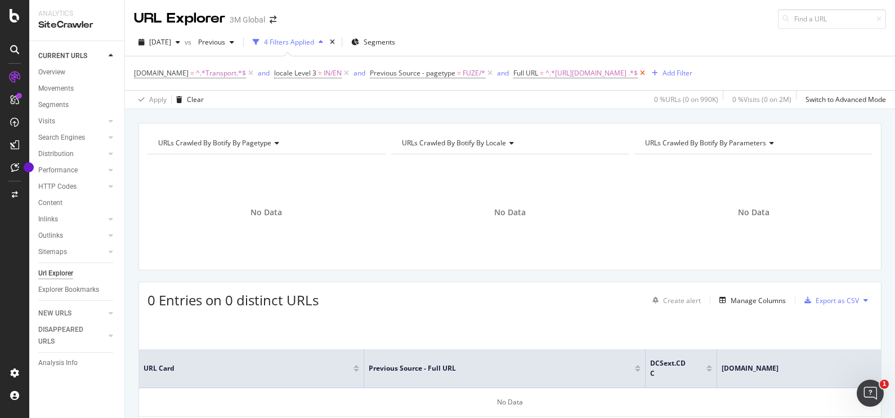
click at [647, 75] on icon at bounding box center [643, 73] width 10 height 11
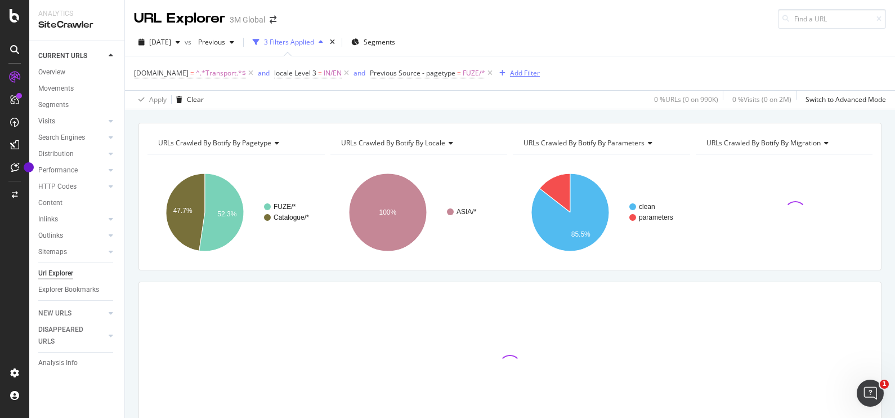
click at [521, 69] on div "Add Filter" at bounding box center [525, 73] width 30 height 10
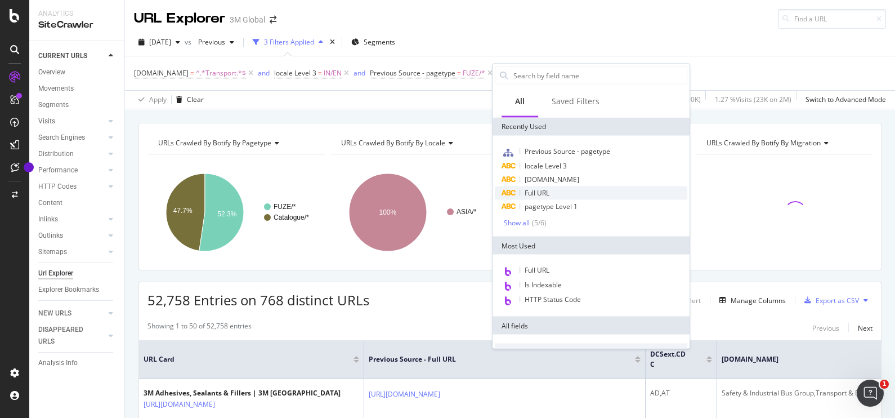
click at [561, 193] on div "Full URL" at bounding box center [591, 193] width 192 height 14
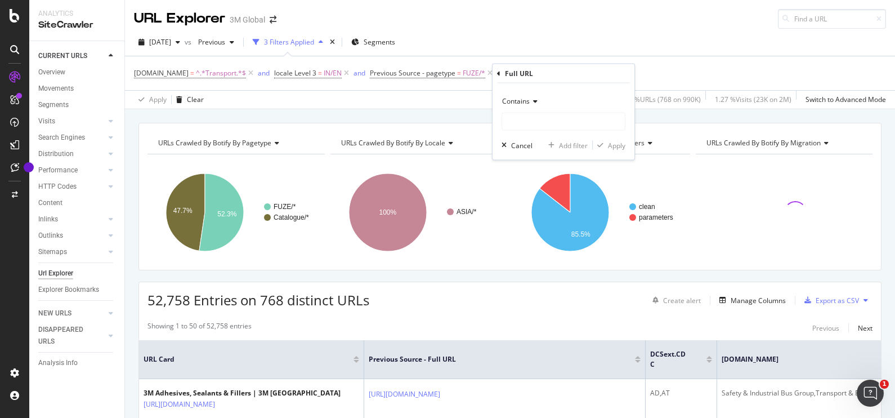
click at [529, 131] on div "Contains Cancel Add filter Apply" at bounding box center [563, 121] width 142 height 77
click at [527, 123] on input "text" at bounding box center [563, 122] width 123 height 18
paste input "https://www.3mindia.in/3M/en_IN/types-of-braces-and-treatment-in/contact-us/con…"
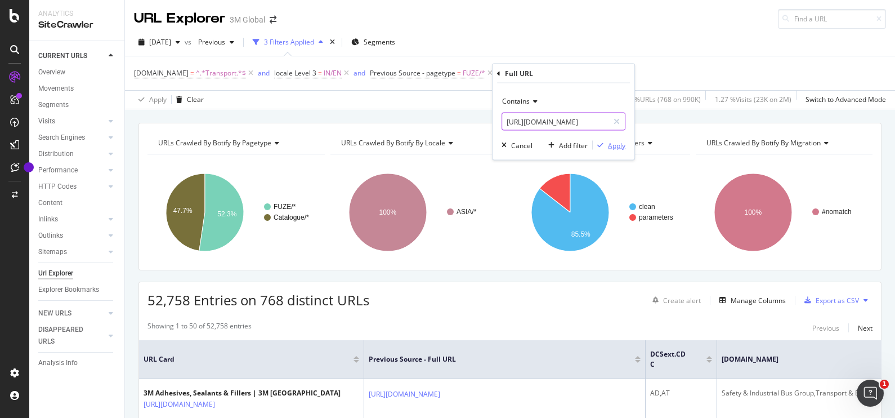
type input "https://www.3mindia.in/3M/en_IN/types-of-braces-and-treatment-in/contact-us/con…"
click at [607, 145] on div "button" at bounding box center [600, 145] width 15 height 7
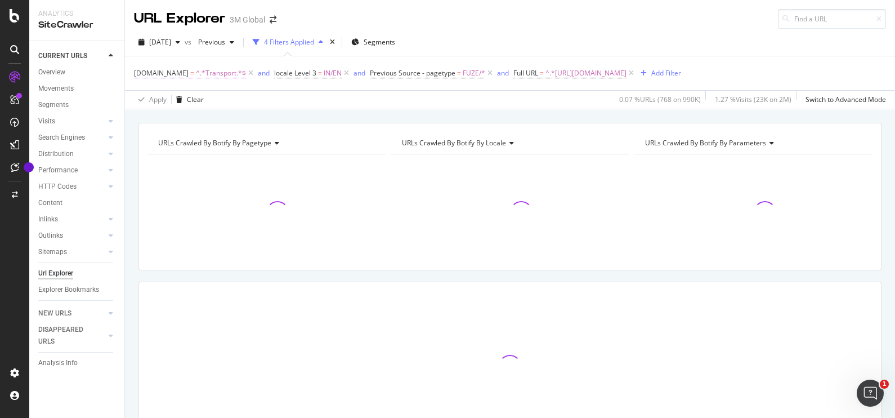
click at [227, 73] on span "^.*Transport.*$" at bounding box center [221, 73] width 50 height 16
click at [199, 138] on input "Transport" at bounding box center [197, 137] width 106 height 18
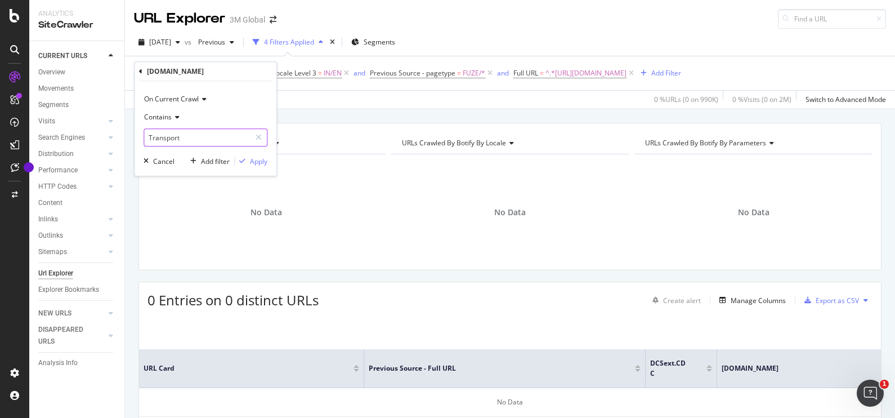
click at [199, 138] on input "Transport" at bounding box center [197, 137] width 106 height 18
type input "b"
type input "Braces"
click at [255, 162] on div "Apply" at bounding box center [258, 161] width 17 height 10
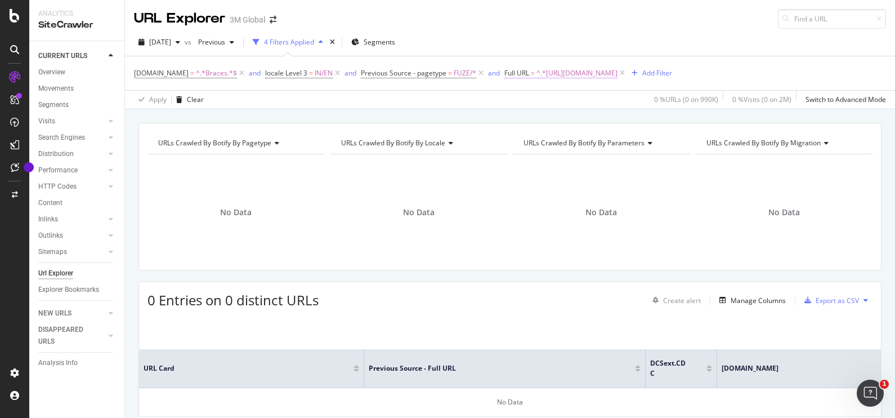
click at [536, 81] on span "^.*https://www.3mindia.in/3M/en_IN/types-of-braces-and-treatment-in/contact-us/…" at bounding box center [576, 73] width 81 height 16
click at [233, 132] on input "https://www.3mindia.in/3M/en_IN/types-of-braces-and-treatment-in/contact-us/con…" at bounding box center [197, 136] width 106 height 18
type input "https://www.3mindia.in/3M/en_IN/types-of-braces-and-treatment-in/"
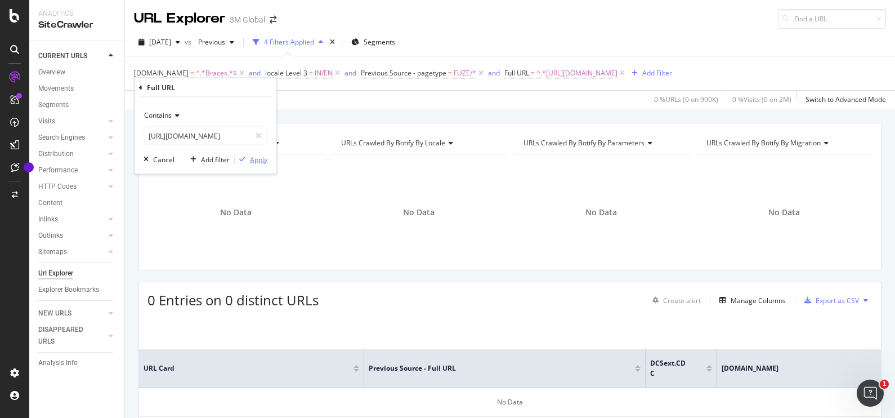
click at [256, 161] on div "Apply" at bounding box center [258, 159] width 17 height 10
click at [263, 155] on div "Apply" at bounding box center [258, 159] width 17 height 10
click at [219, 73] on span "^.*Braces.*$" at bounding box center [216, 73] width 41 height 16
click at [173, 132] on input "Braces" at bounding box center [197, 137] width 106 height 18
type input "Dental"
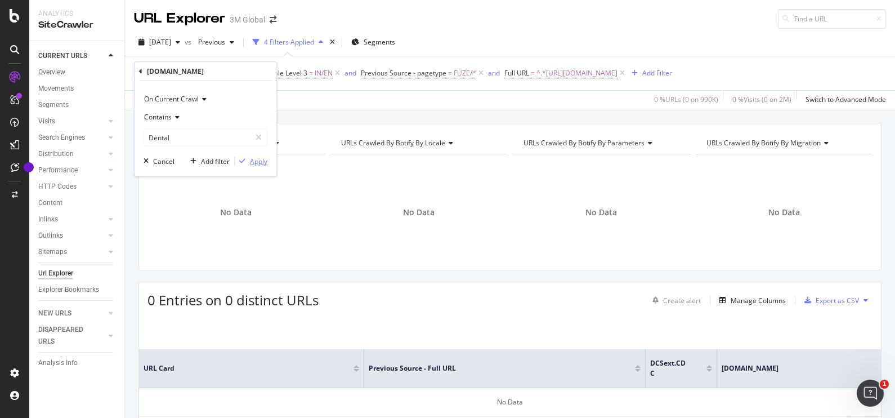
click at [257, 162] on div "Apply" at bounding box center [258, 161] width 17 height 10
click at [237, 73] on icon at bounding box center [241, 73] width 10 height 11
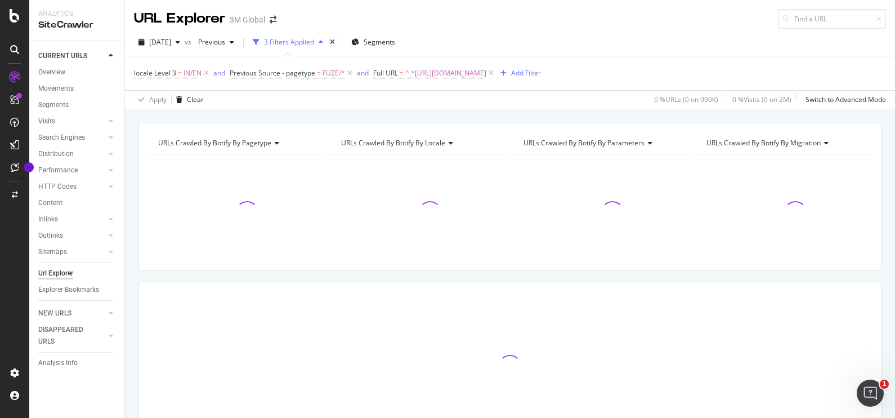
click at [360, 123] on div "URLs Crawled By Botify By pagetype Chart (by Value) Table Expand Export as CSV …" at bounding box center [509, 196] width 743 height 147
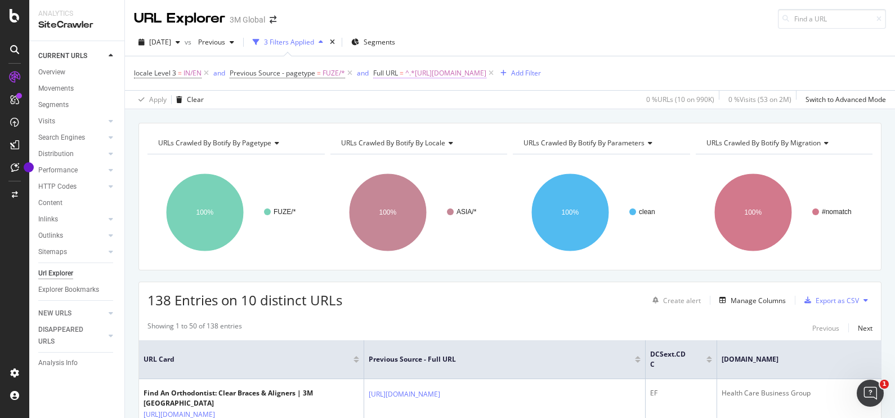
click at [486, 73] on span "^.*https://www.3mindia.in/3M/en_IN/types-of-braces-and-treatment-in/.*$" at bounding box center [445, 73] width 81 height 16
click at [476, 123] on input "https://www.3mindia.in/3M/en_IN/types-of-braces-and-treatment-in/" at bounding box center [436, 119] width 106 height 18
paste input "https://www.3mindia.in/3M/en_IN/orthodontics-in/resources/news-and-articles/ort…"
type input "https://www.3mindia.in/3M/en_IN/orthodontics-in/resources/news-and-articles/ort…"
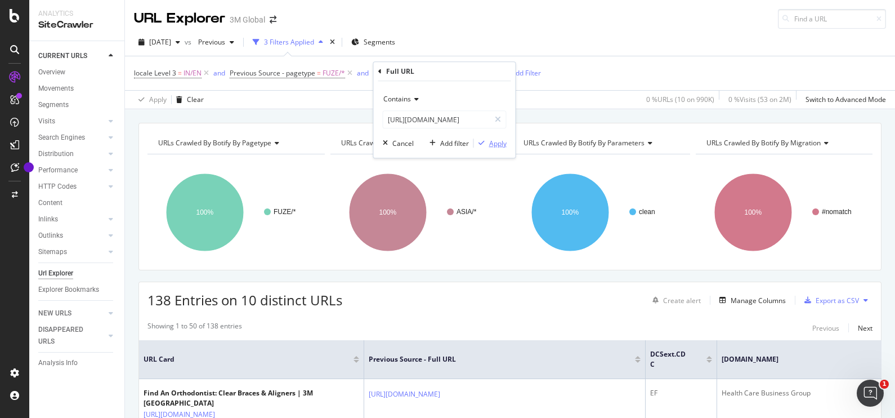
scroll to position [0, 0]
click at [490, 144] on div "Apply" at bounding box center [497, 143] width 17 height 10
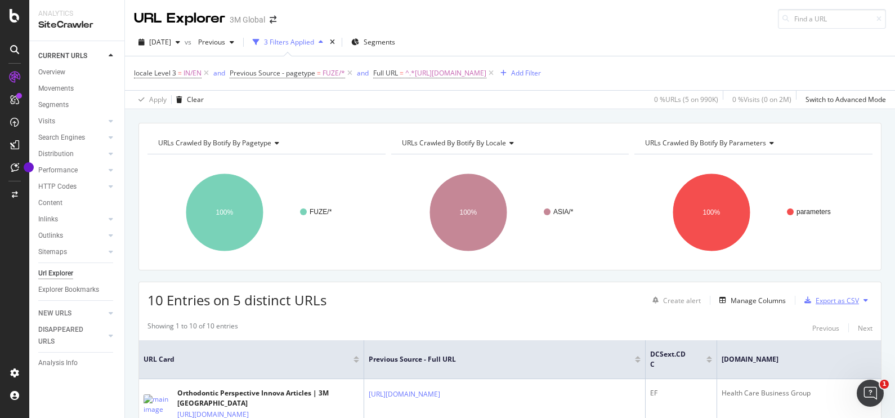
click at [843, 296] on div "Export as CSV" at bounding box center [836, 300] width 43 height 10
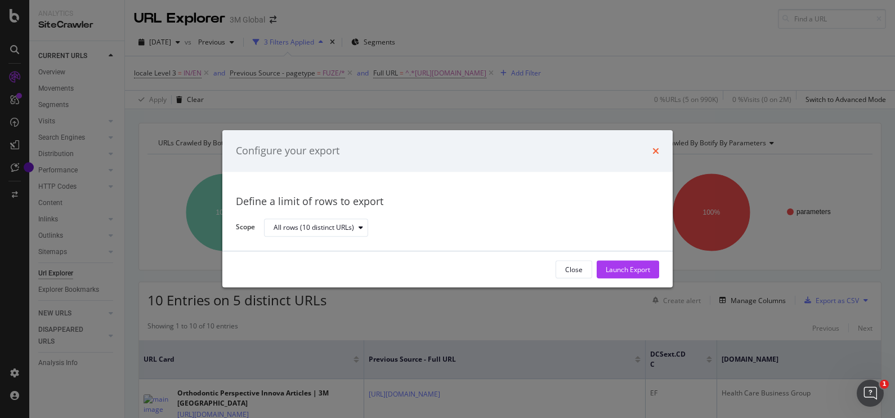
click at [655, 155] on icon "times" at bounding box center [655, 150] width 7 height 9
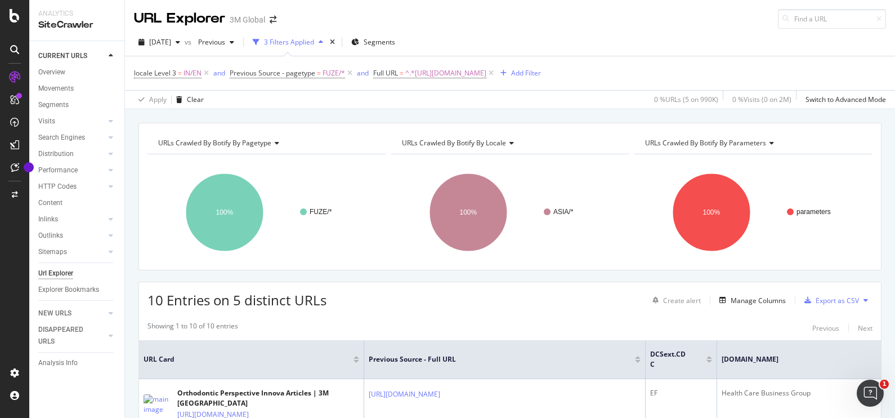
click at [561, 29] on div "2025 Sep. 14th vs Previous 3 Filters Applied Segments locale Level 3 = IN/EN an…" at bounding box center [510, 69] width 770 height 80
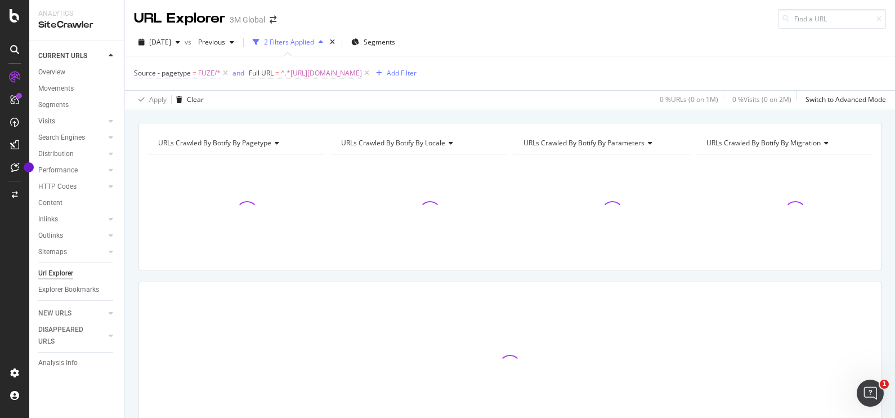
click at [212, 75] on span "FUZE/*" at bounding box center [209, 73] width 23 height 16
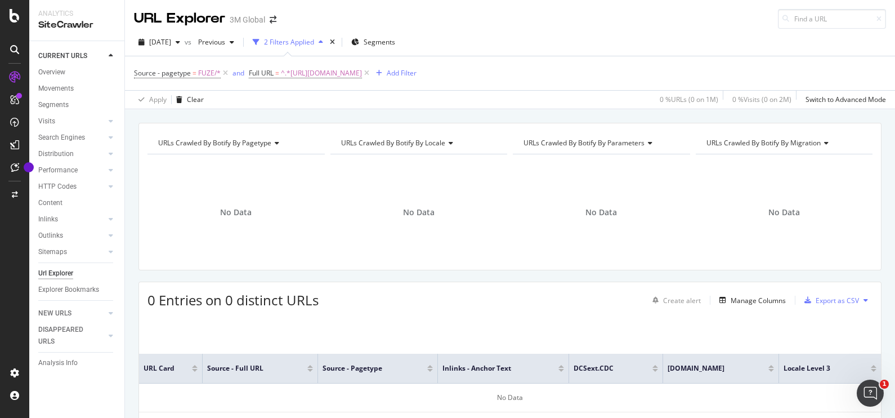
click at [324, 109] on div "[DATE] vs Previous 2 Filters Applied Segments Source - pagetype = FUZE/* and Fu…" at bounding box center [510, 69] width 770 height 80
click at [185, 46] on div "[DATE]" at bounding box center [159, 42] width 51 height 17
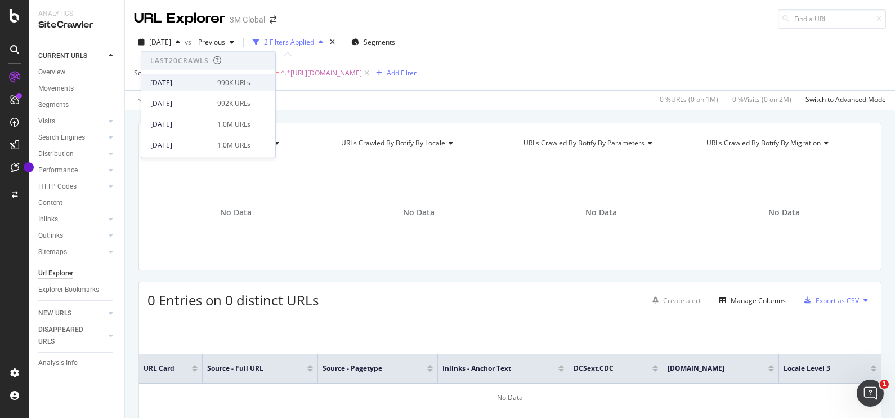
click at [198, 79] on div "[DATE]" at bounding box center [180, 82] width 60 height 10
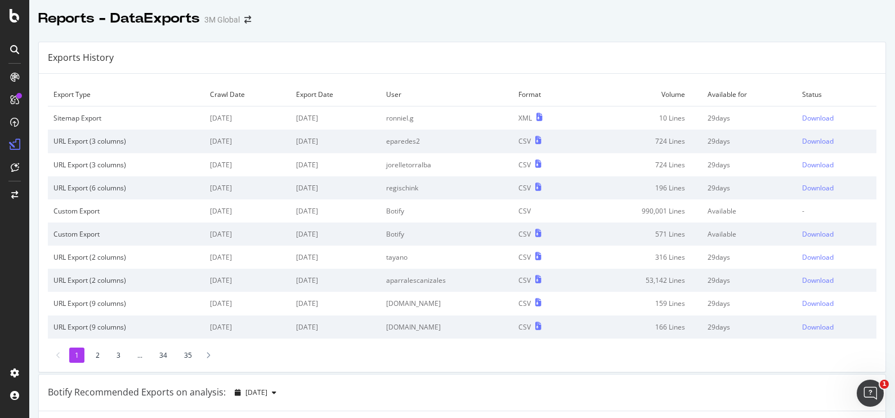
click at [495, 21] on div "Reports - DataExports 3M Global" at bounding box center [462, 14] width 866 height 28
